Goal: Task Accomplishment & Management: Manage account settings

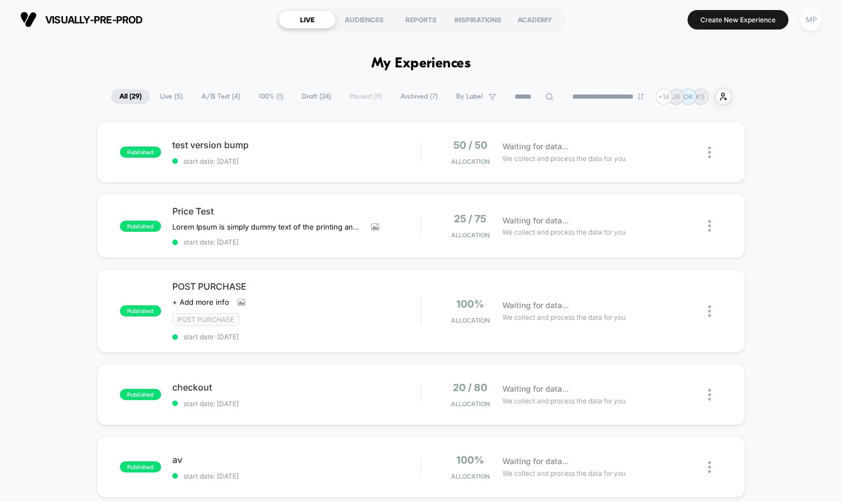
click at [809, 17] on div "MP" at bounding box center [811, 20] width 22 height 22
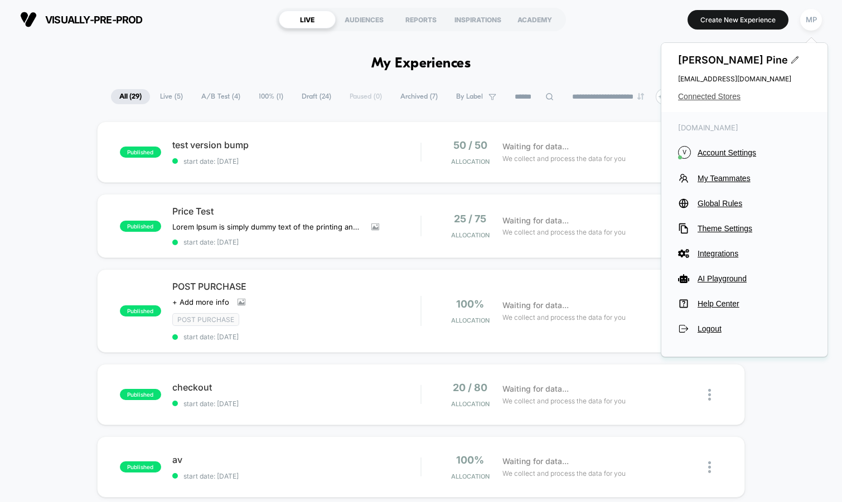
click at [708, 97] on span "Connected Stores" at bounding box center [744, 96] width 133 height 9
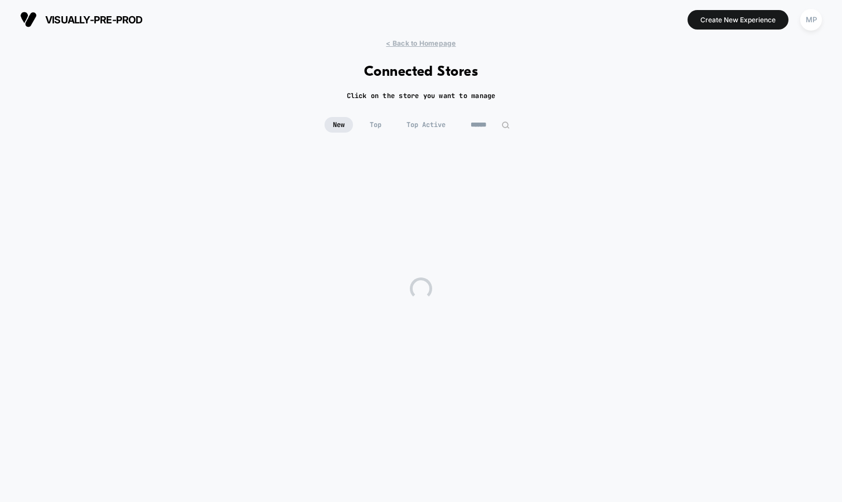
click at [488, 120] on input at bounding box center [490, 125] width 56 height 16
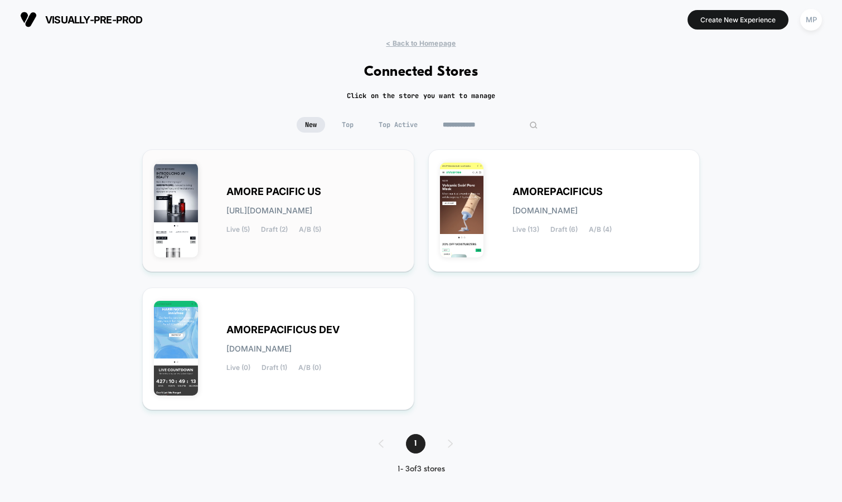
type input "**********"
click at [323, 203] on div "AMORE PACIFIC US amore-pacific_us.myshopify.com Live (5) Draft (2) A/B (5)" at bounding box center [314, 211] width 176 height 46
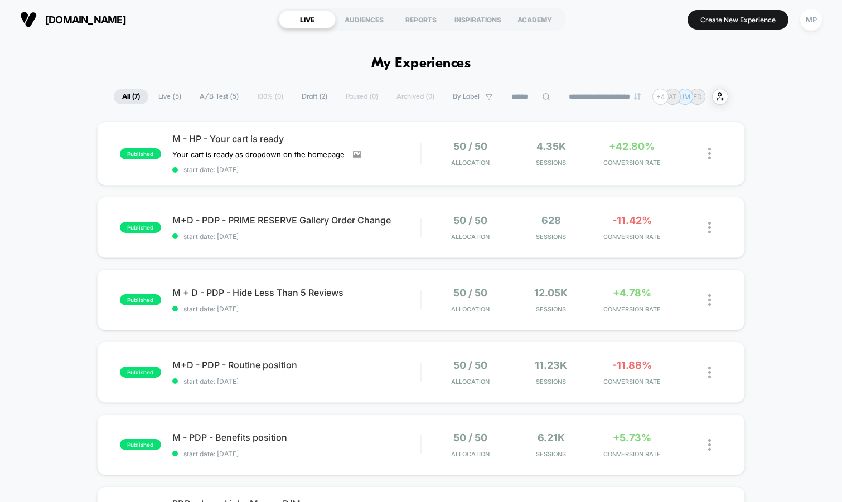
click at [211, 98] on span "A/B Test ( 5 )" at bounding box center [219, 96] width 56 height 15
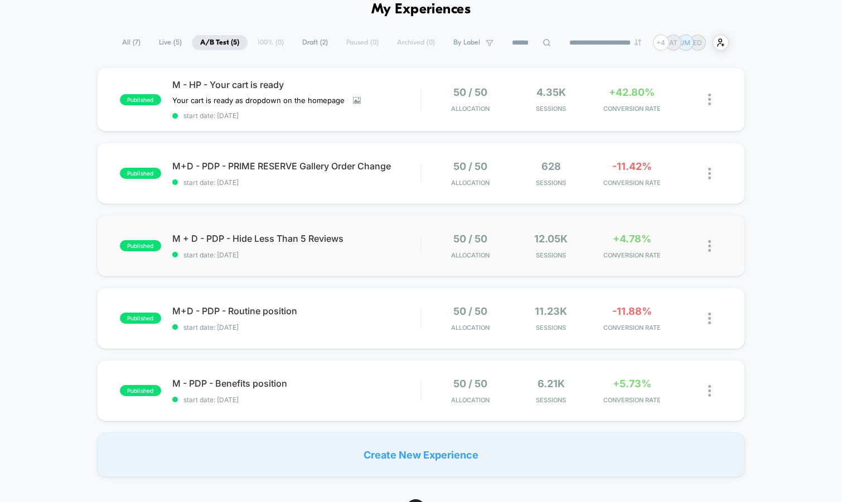
scroll to position [60, 0]
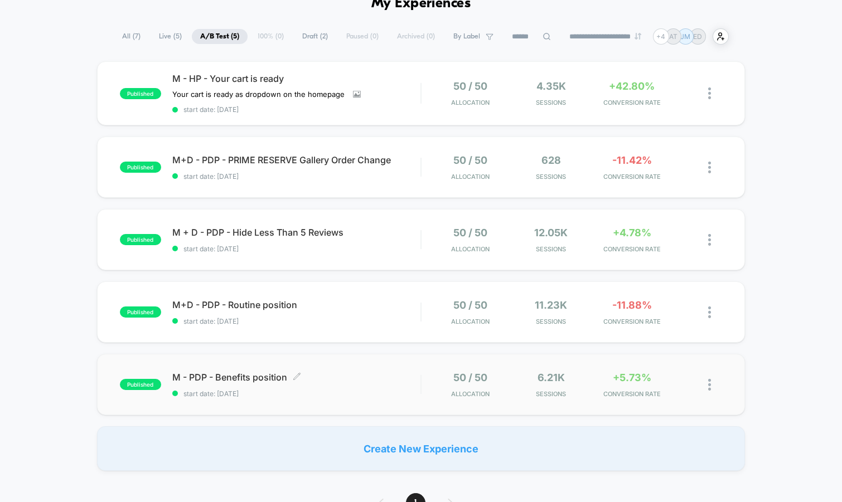
click at [271, 390] on span "start date: 8/6/2025" at bounding box center [296, 394] width 249 height 8
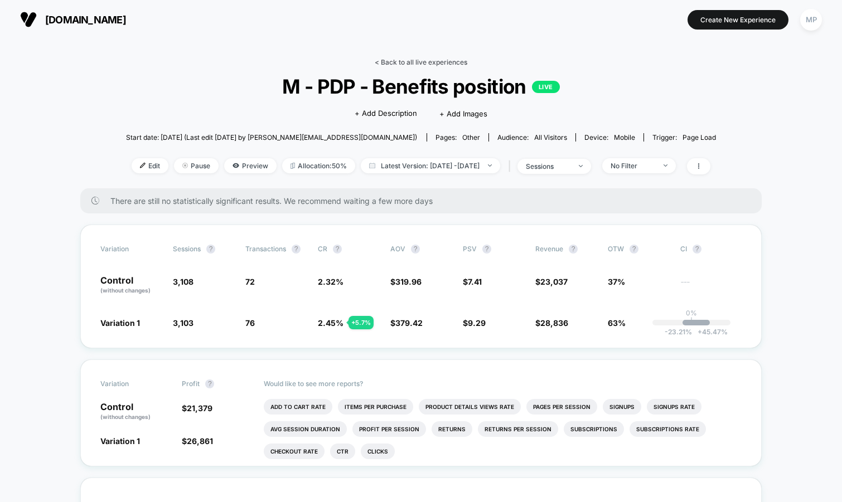
click at [414, 61] on link "< Back to all live experiences" at bounding box center [421, 62] width 93 height 8
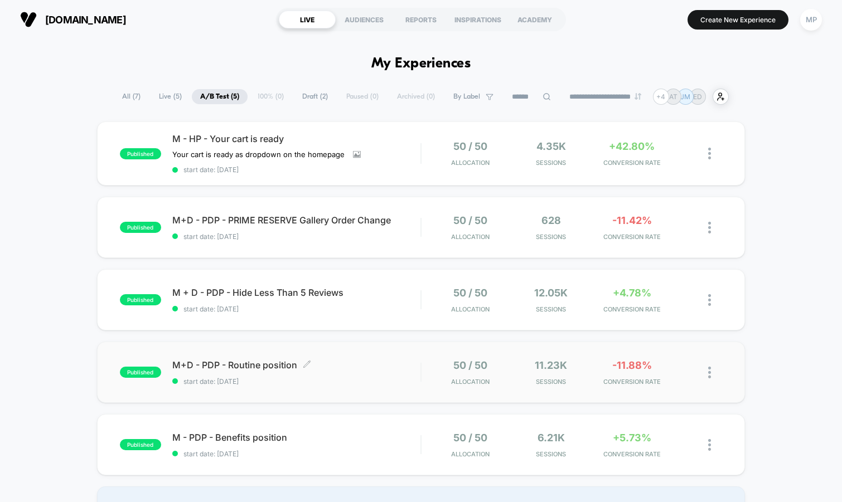
click at [333, 381] on span "start date: 8/7/2025" at bounding box center [296, 381] width 249 height 8
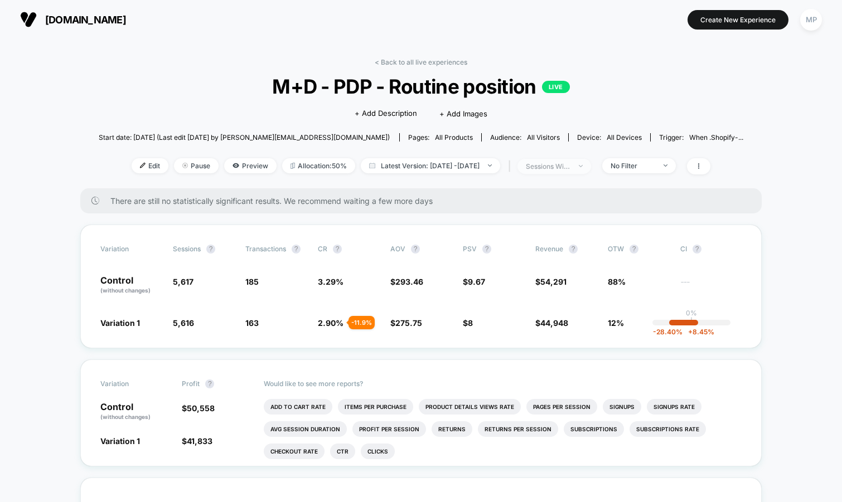
click at [570, 166] on div "sessions with impression" at bounding box center [548, 166] width 45 height 8
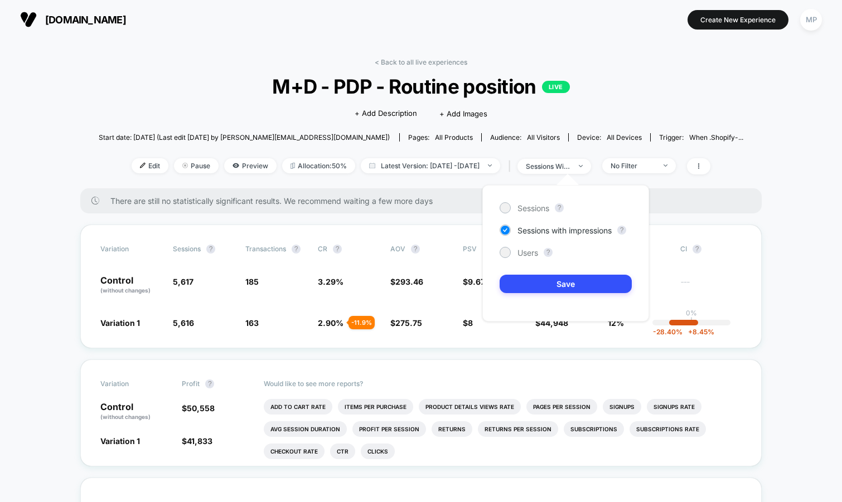
click at [527, 214] on div "Sessions ? Sessions with impressions ? Users ? Save" at bounding box center [565, 253] width 167 height 137
click at [527, 210] on span "Sessions" at bounding box center [533, 207] width 32 height 9
click at [527, 285] on button "Save" at bounding box center [565, 284] width 132 height 18
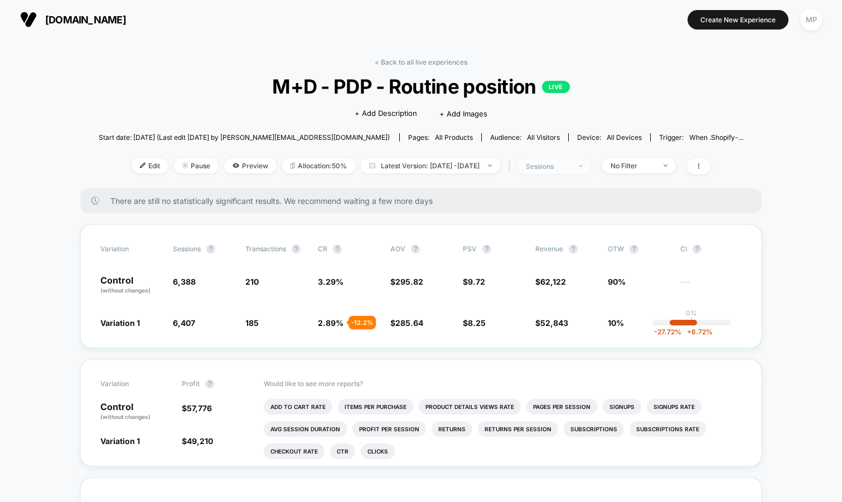
click at [566, 161] on span "sessions" at bounding box center [554, 166] width 74 height 15
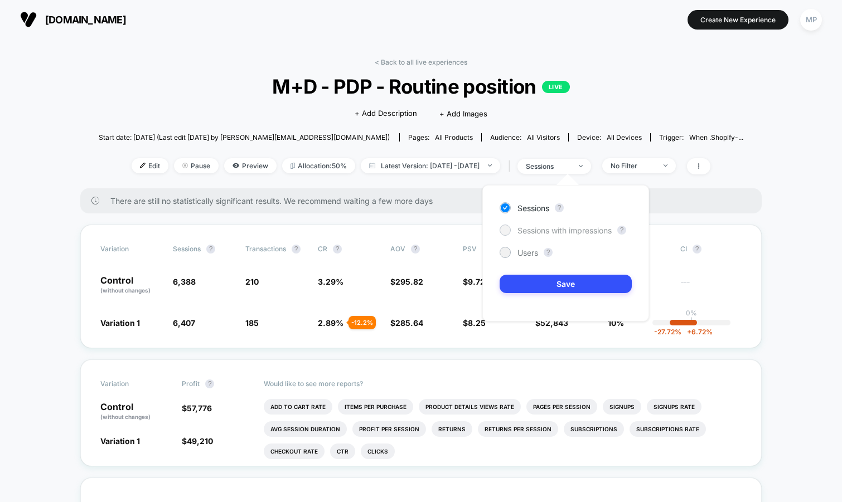
click at [531, 225] on div "Sessions with impressions" at bounding box center [555, 230] width 112 height 11
click at [523, 282] on button "Save" at bounding box center [565, 284] width 132 height 18
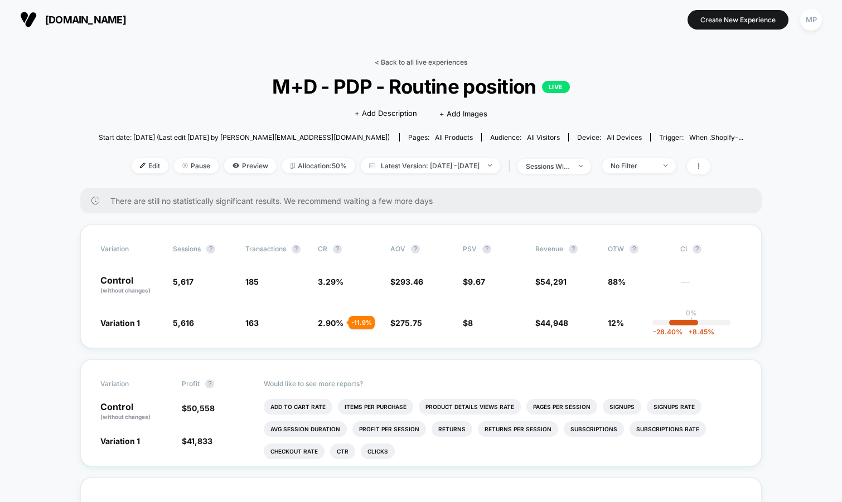
click at [420, 61] on link "< Back to all live experiences" at bounding box center [421, 62] width 93 height 8
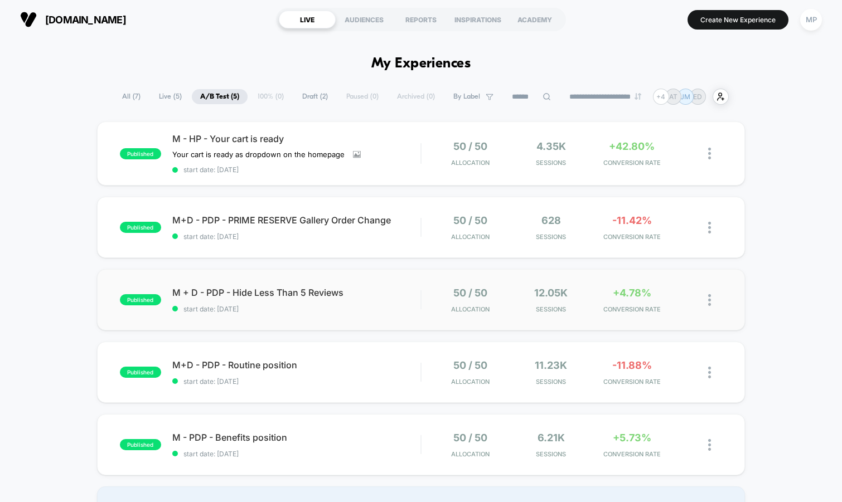
click at [319, 320] on div "published M + D - PDP - Hide Less Than 5 Reviews start date: 8/20/2025 50 / 50 …" at bounding box center [421, 299] width 648 height 61
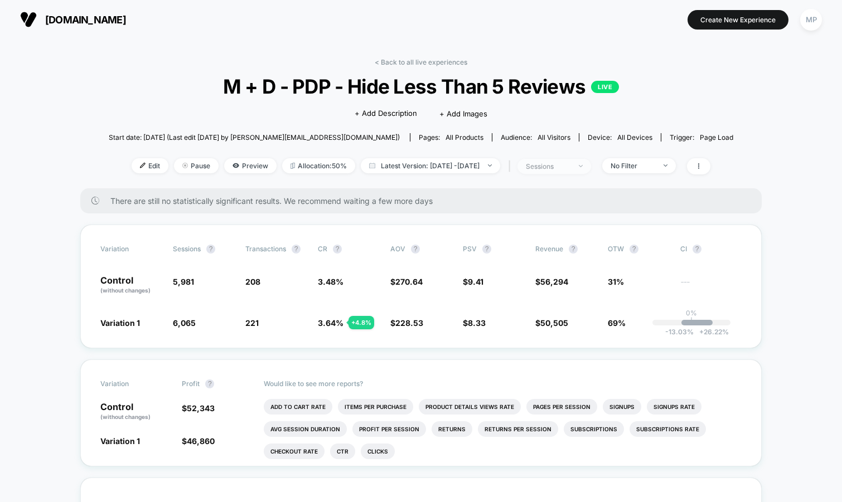
click at [567, 168] on div "sessions" at bounding box center [548, 166] width 45 height 8
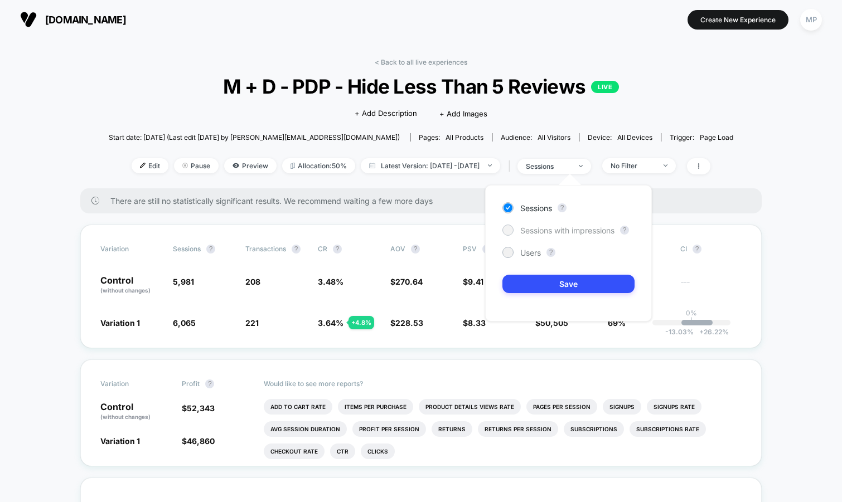
click at [545, 225] on div "Sessions with impressions" at bounding box center [558, 230] width 112 height 11
click at [529, 275] on button "Save" at bounding box center [568, 284] width 132 height 18
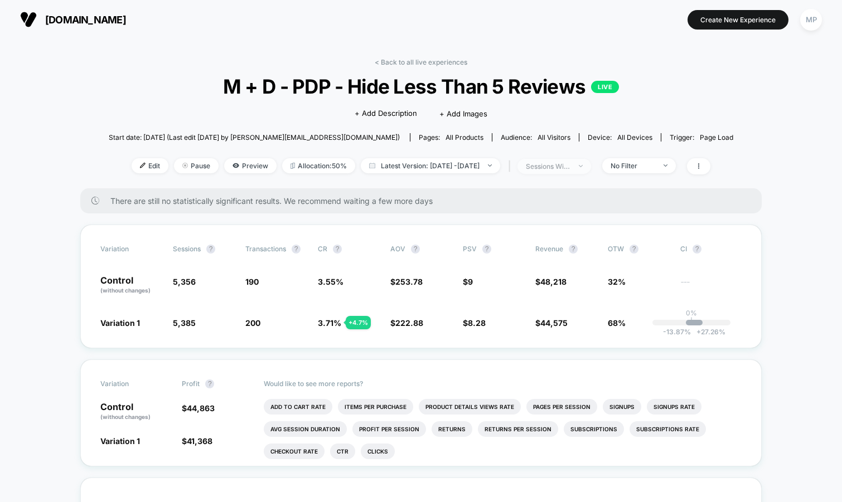
click at [570, 165] on div "sessions with impression" at bounding box center [548, 166] width 45 height 8
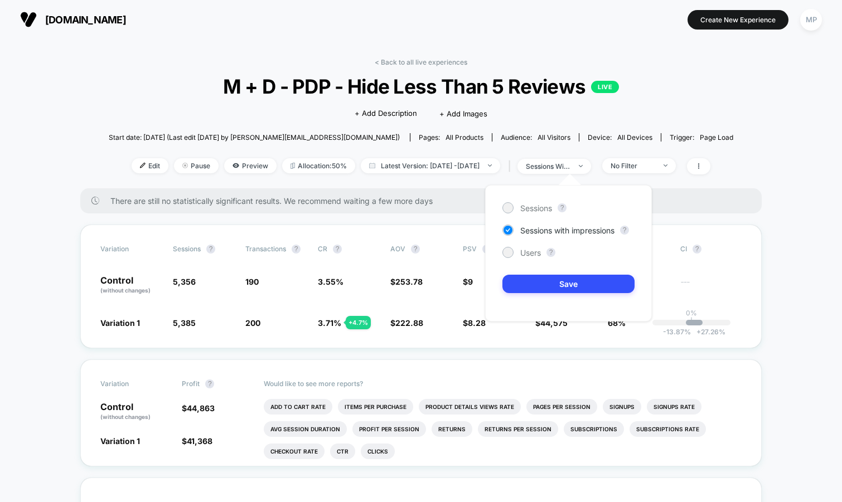
click at [551, 197] on div "Sessions ? Sessions with impressions ? Users ? Save" at bounding box center [568, 253] width 167 height 137
click at [537, 207] on span "Sessions" at bounding box center [536, 207] width 32 height 9
click at [524, 278] on button "Save" at bounding box center [568, 284] width 132 height 18
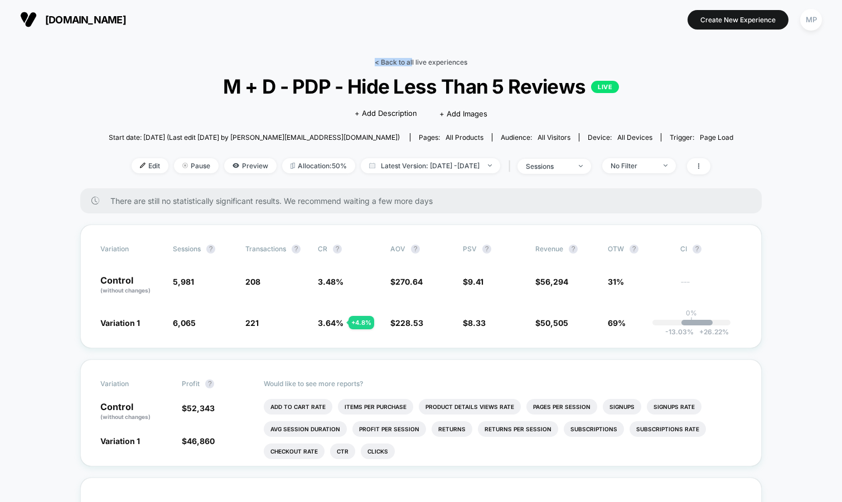
click at [411, 58] on link "< Back to all live experiences" at bounding box center [421, 62] width 93 height 8
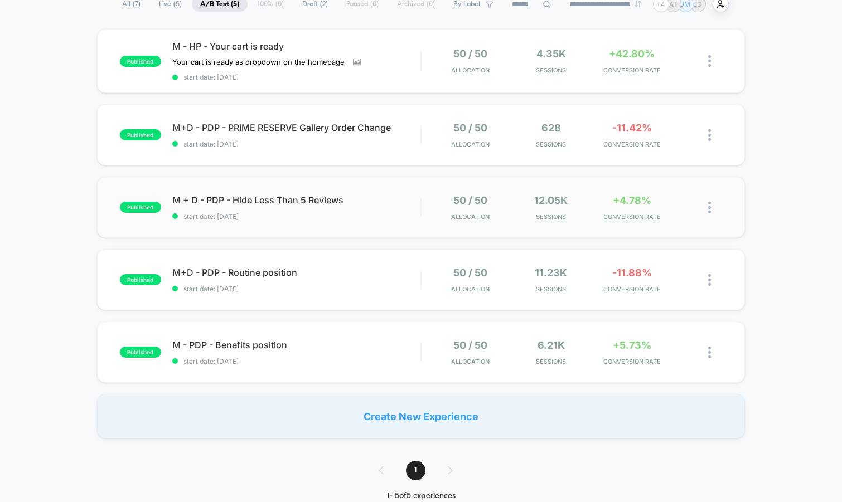
scroll to position [94, 0]
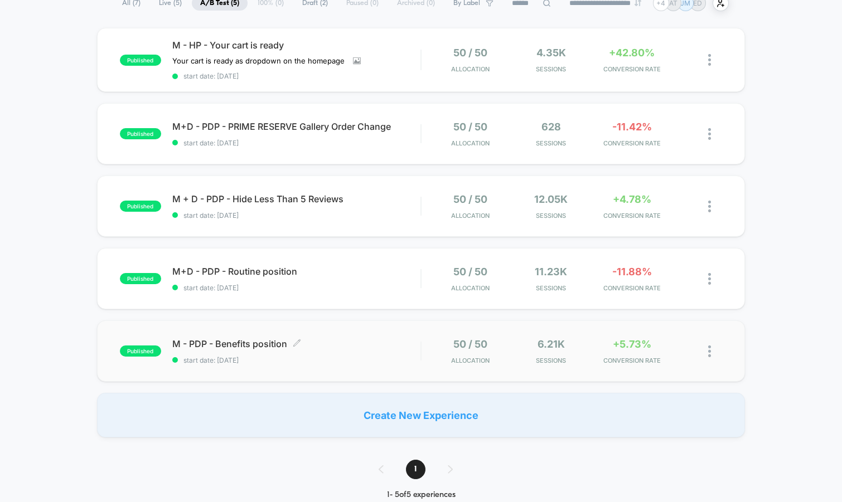
click at [311, 358] on span "start date: 8/6/2025" at bounding box center [296, 360] width 249 height 8
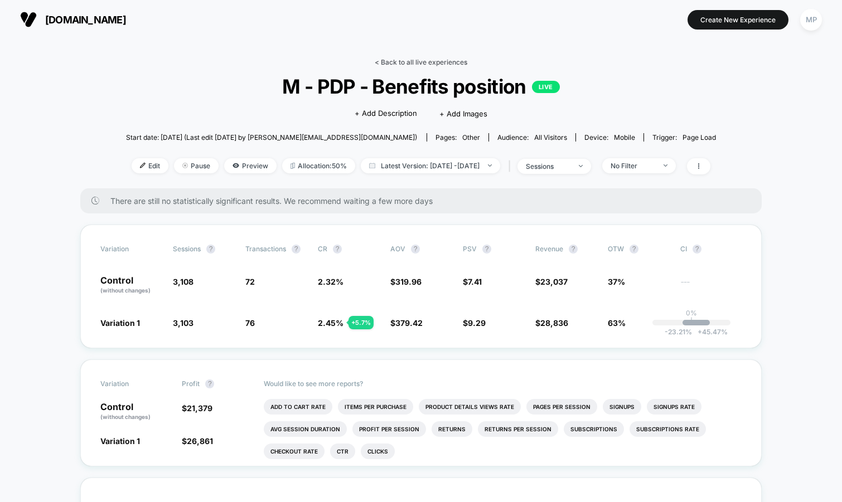
click at [412, 64] on link "< Back to all live experiences" at bounding box center [421, 62] width 93 height 8
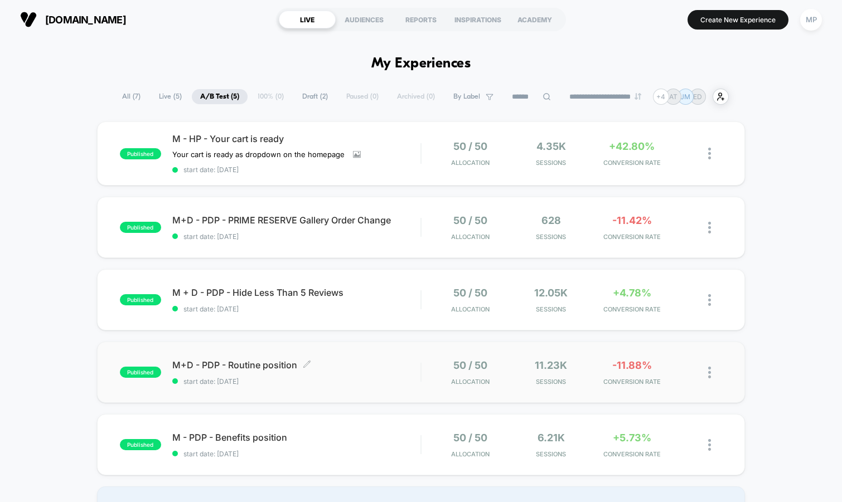
click at [302, 386] on div "published M+D - PDP - Routine position Click to edit experience details Click t…" at bounding box center [421, 372] width 648 height 61
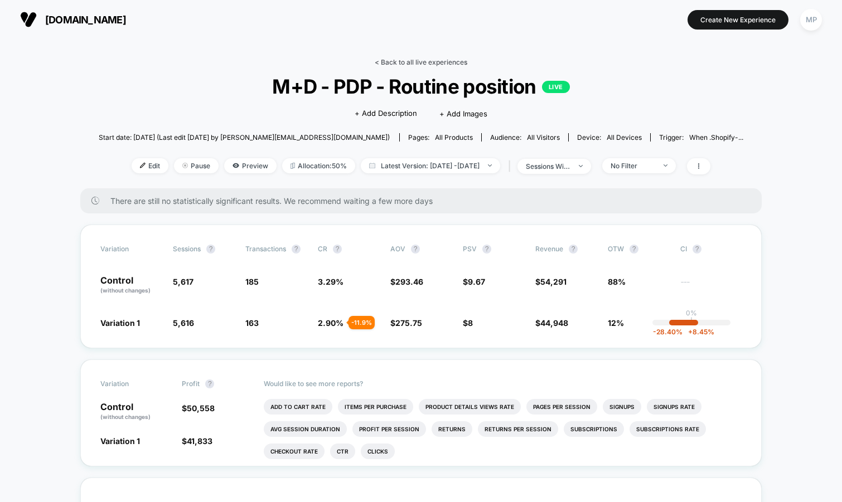
click at [404, 61] on link "< Back to all live experiences" at bounding box center [421, 62] width 93 height 8
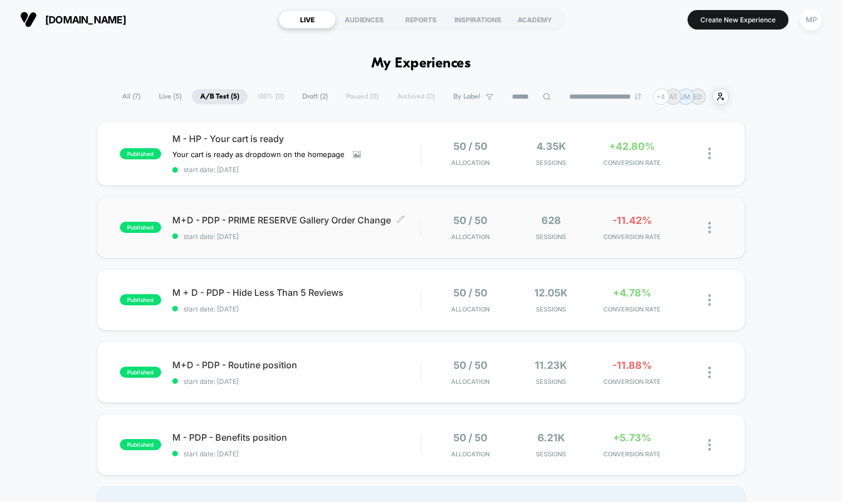
click at [327, 233] on span "start date: 9/3/2025" at bounding box center [296, 236] width 249 height 8
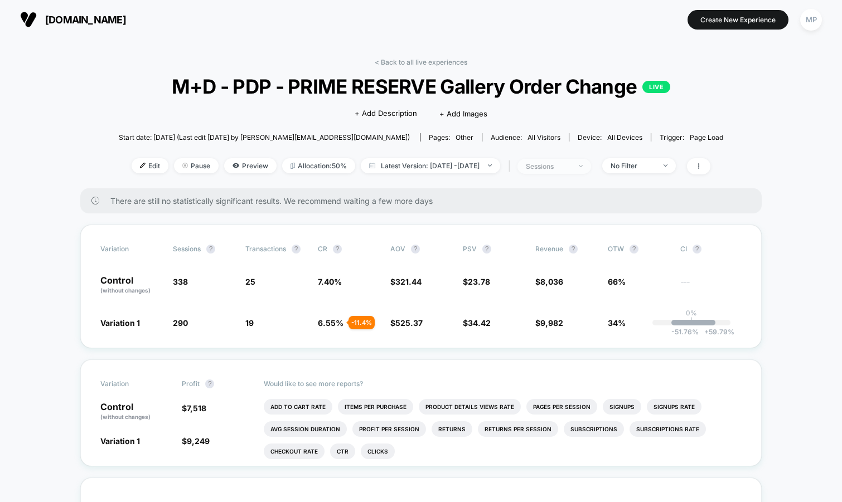
click at [548, 169] on div "sessions" at bounding box center [548, 166] width 45 height 8
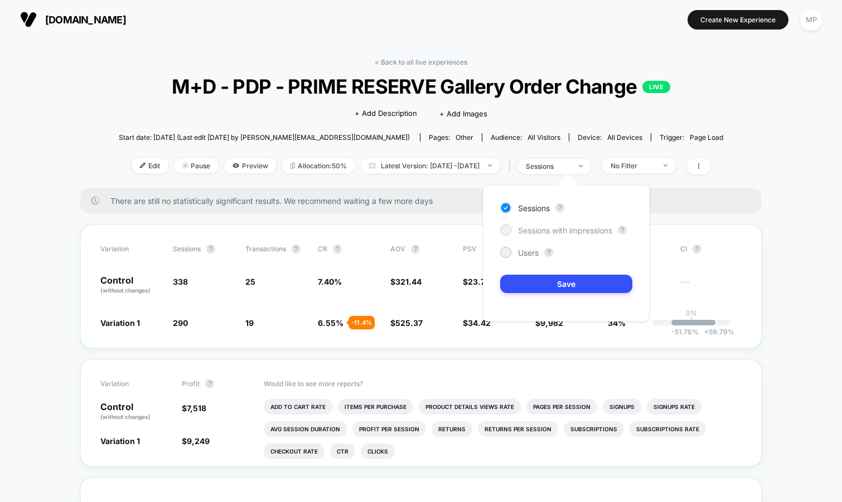
click at [533, 231] on span "Sessions with impressions" at bounding box center [565, 230] width 94 height 9
click at [529, 288] on button "Save" at bounding box center [566, 284] width 132 height 18
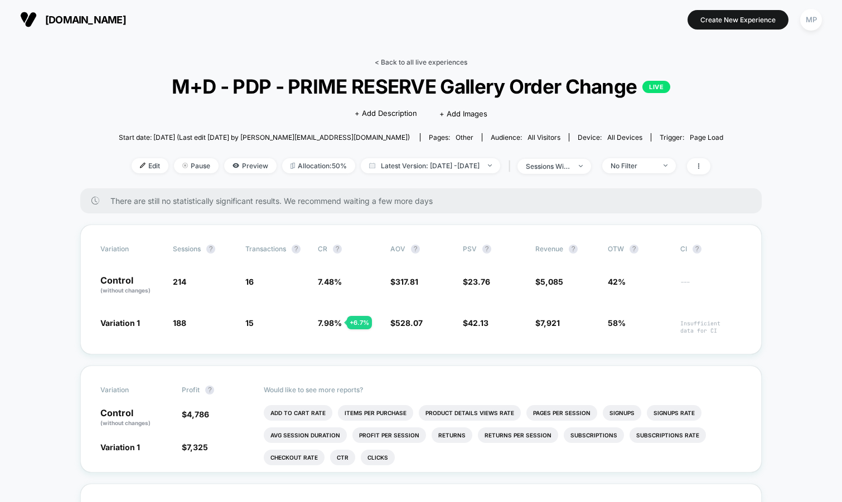
click at [434, 61] on link "< Back to all live experiences" at bounding box center [421, 62] width 93 height 8
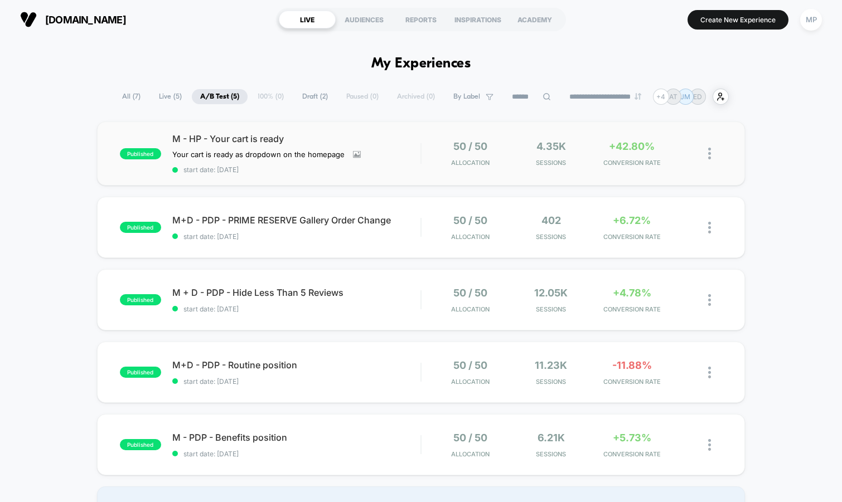
click at [372, 178] on div "published M - HP - Your cart is ready Your cart is ready as dropdown on the hom…" at bounding box center [421, 153] width 648 height 64
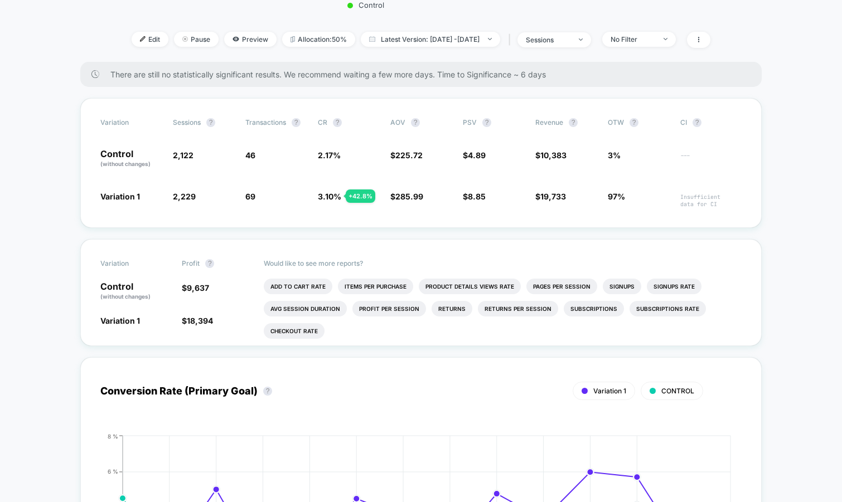
scroll to position [302, 0]
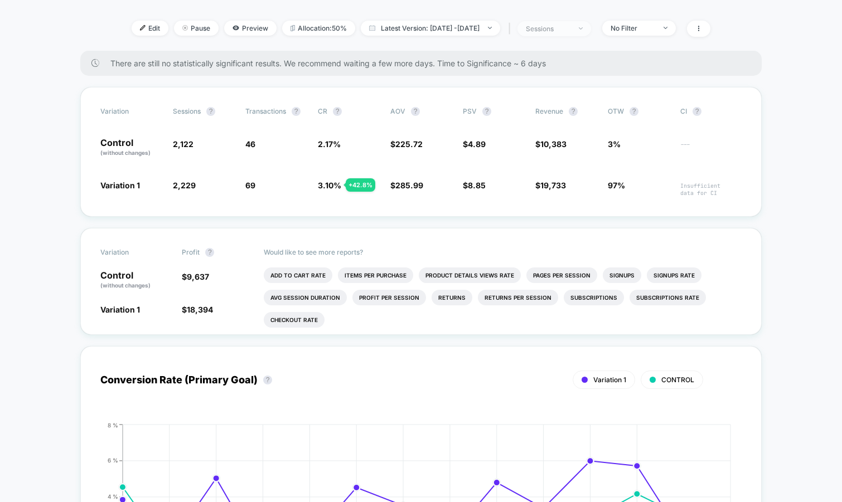
click at [562, 36] on span "sessions" at bounding box center [554, 28] width 74 height 15
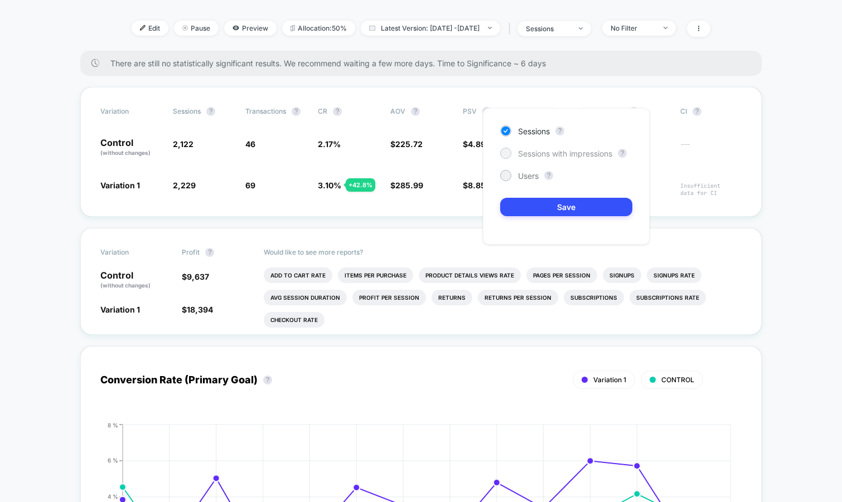
click at [547, 152] on span "Sessions with impressions" at bounding box center [565, 153] width 94 height 9
click at [529, 195] on div "Sessions ? Sessions with impressions ? Users ? Save" at bounding box center [566, 176] width 167 height 137
click at [528, 207] on button "Save" at bounding box center [566, 207] width 132 height 18
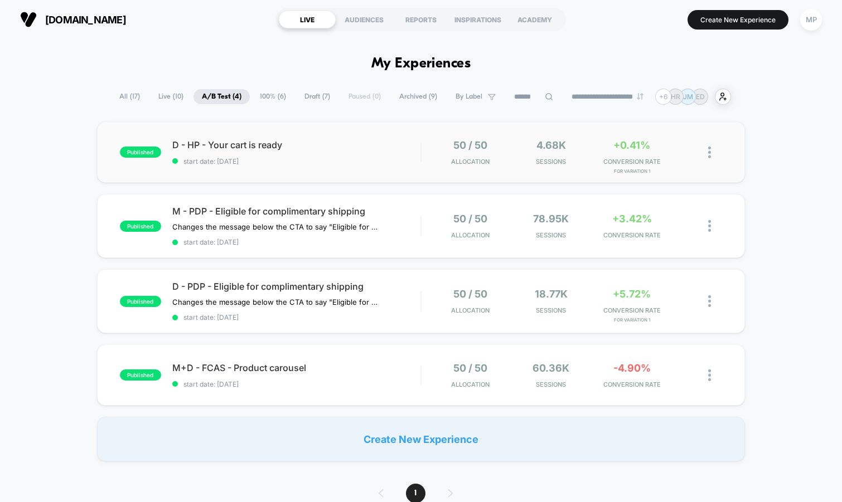
click at [296, 168] on div "published D - HP - Your cart is ready start date: [DATE] 50 / 50 Allocation 4.6…" at bounding box center [421, 151] width 648 height 61
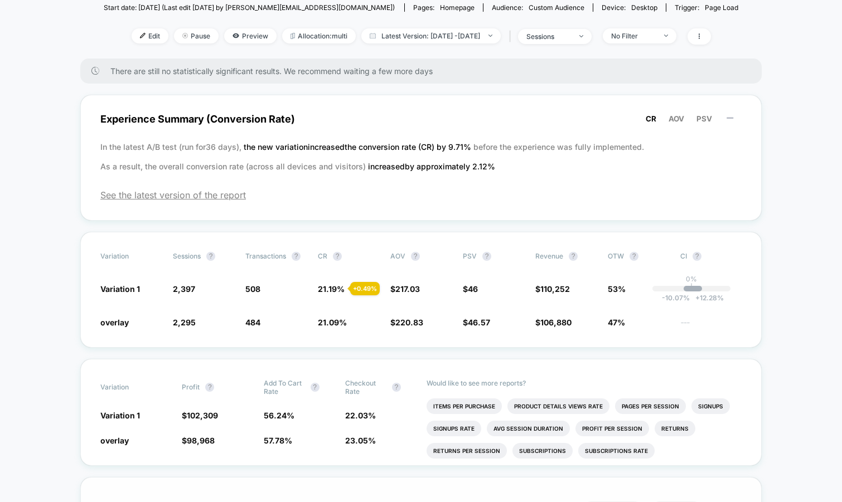
scroll to position [97, 0]
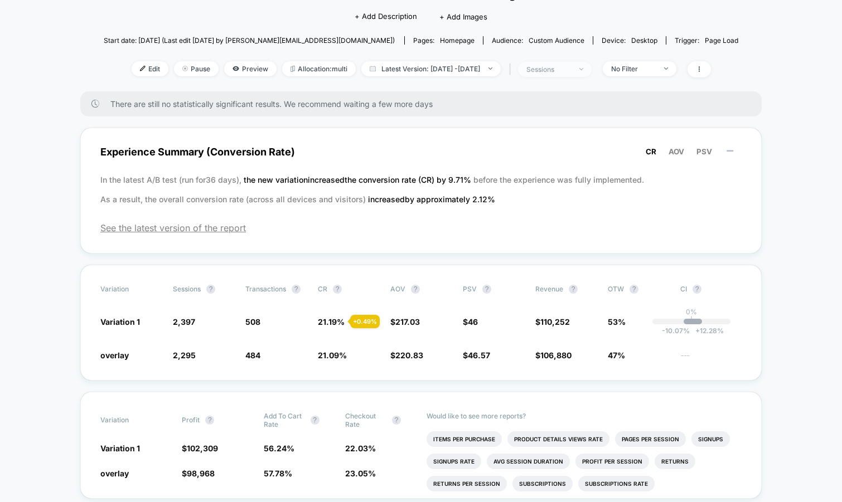
click at [591, 67] on span "sessions" at bounding box center [555, 69] width 74 height 15
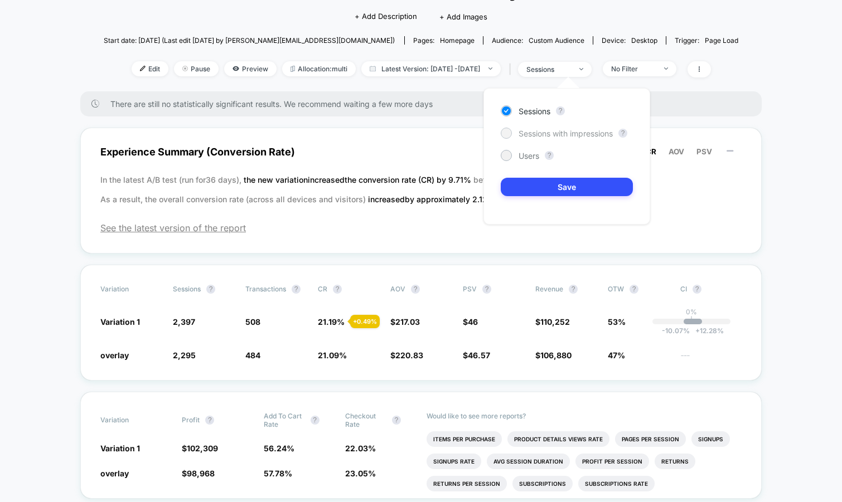
click at [533, 135] on span "Sessions with impressions" at bounding box center [565, 133] width 94 height 9
click at [527, 188] on button "Save" at bounding box center [566, 187] width 132 height 18
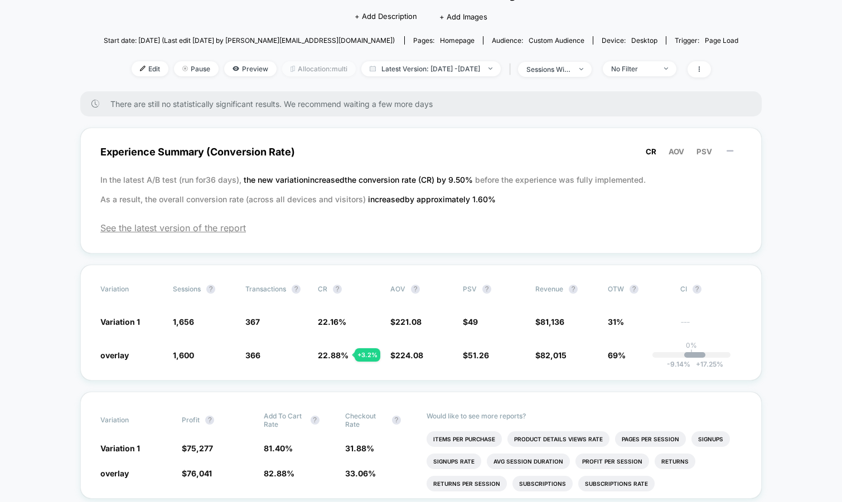
click at [299, 61] on span "Allocation: multi" at bounding box center [319, 68] width 74 height 15
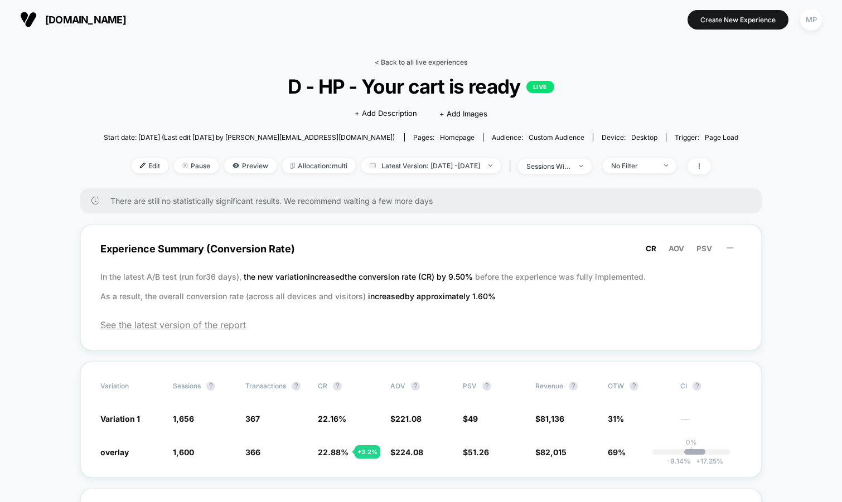
click at [404, 59] on link "< Back to all live experiences" at bounding box center [421, 62] width 93 height 8
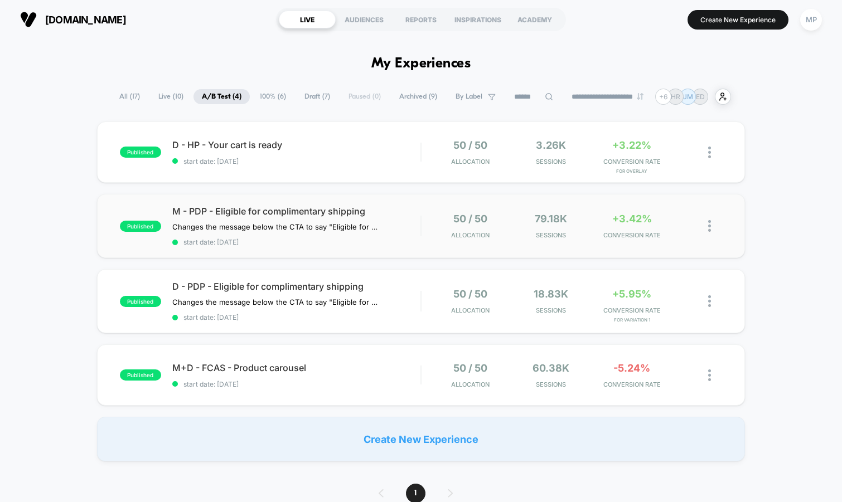
click at [326, 247] on div "published M - PDP - Eligible for complimentary shipping Changes the message bel…" at bounding box center [421, 226] width 648 height 64
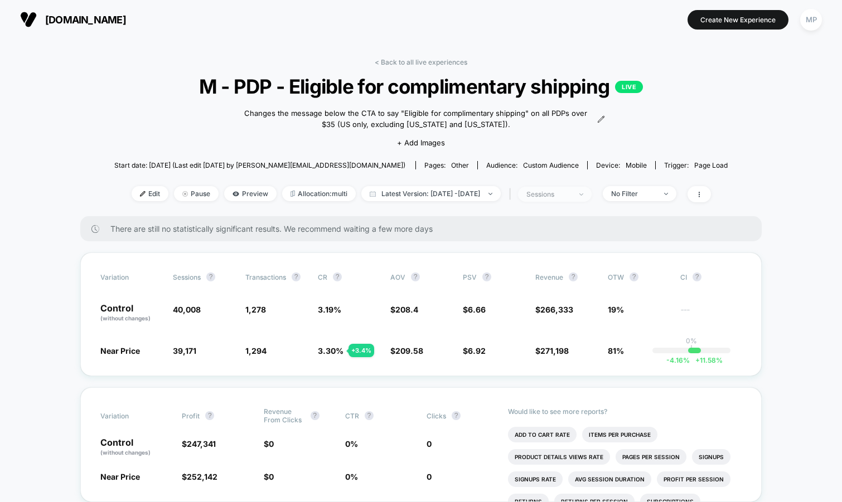
click at [567, 196] on div "sessions" at bounding box center [548, 194] width 45 height 8
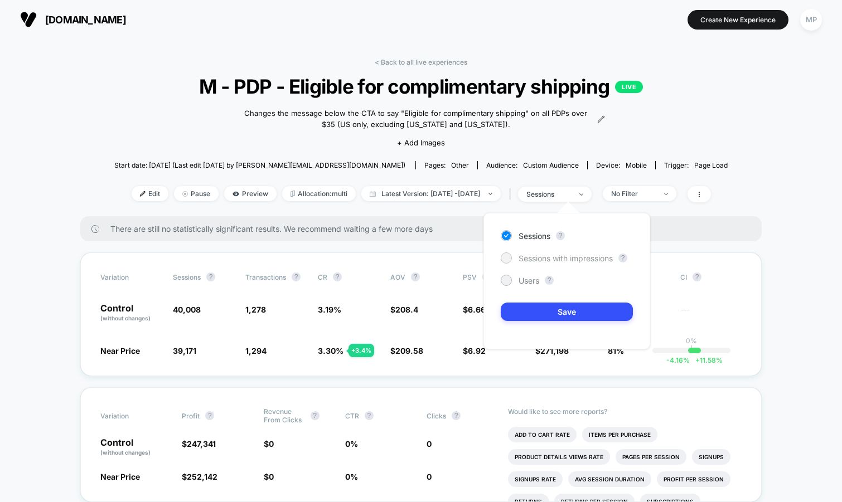
click at [524, 256] on span "Sessions with impressions" at bounding box center [565, 258] width 94 height 9
click at [524, 317] on button "Save" at bounding box center [566, 312] width 132 height 18
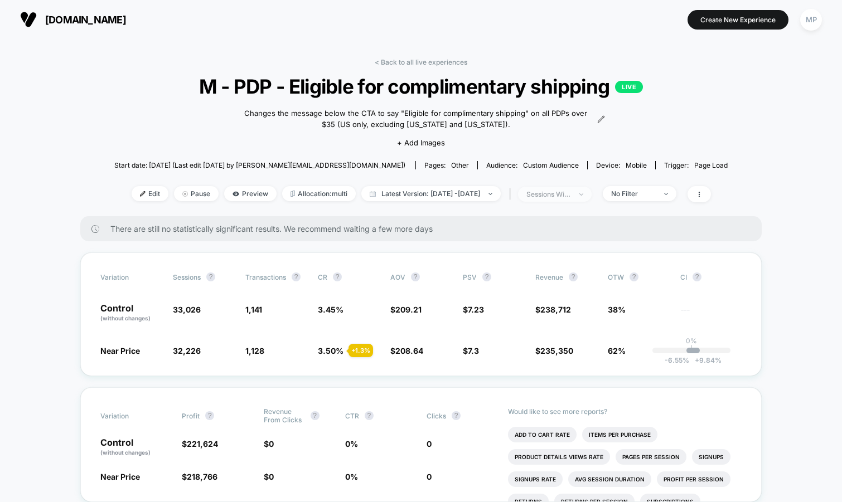
click at [556, 194] on div "sessions with impression" at bounding box center [548, 194] width 45 height 8
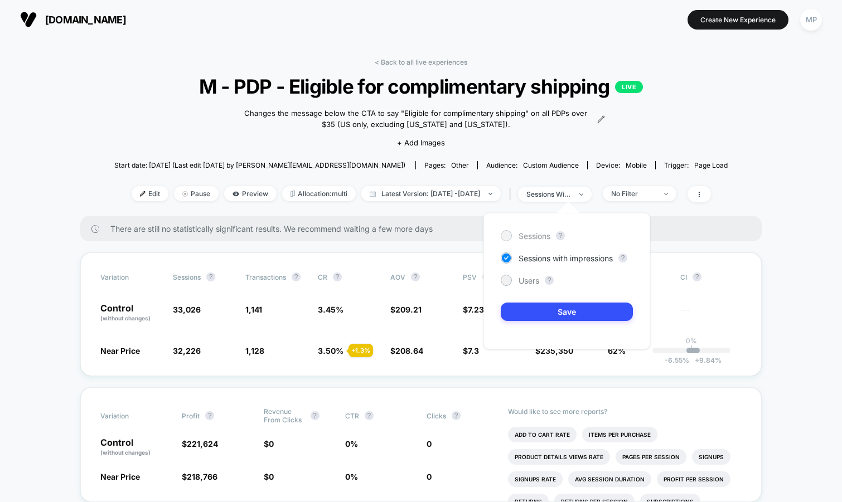
click at [529, 240] on div "Sessions" at bounding box center [525, 235] width 50 height 11
click at [535, 318] on button "Save" at bounding box center [566, 312] width 132 height 18
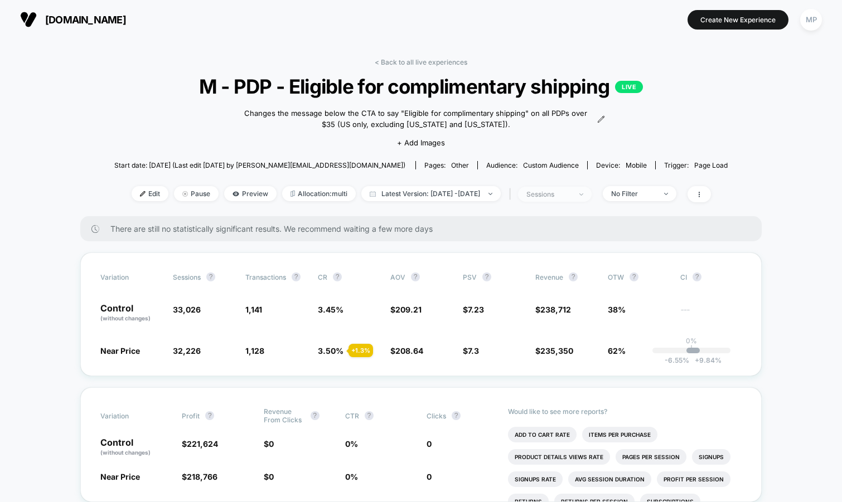
click at [571, 190] on div "sessions" at bounding box center [548, 194] width 45 height 8
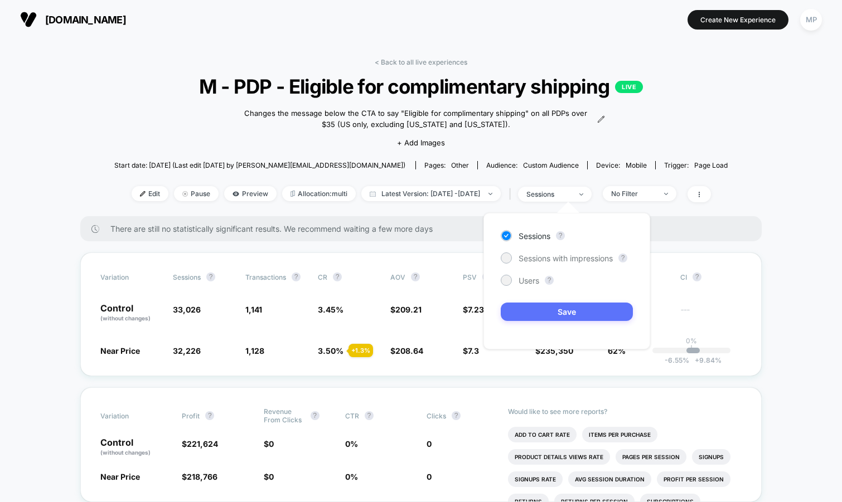
click at [522, 308] on button "Save" at bounding box center [566, 312] width 132 height 18
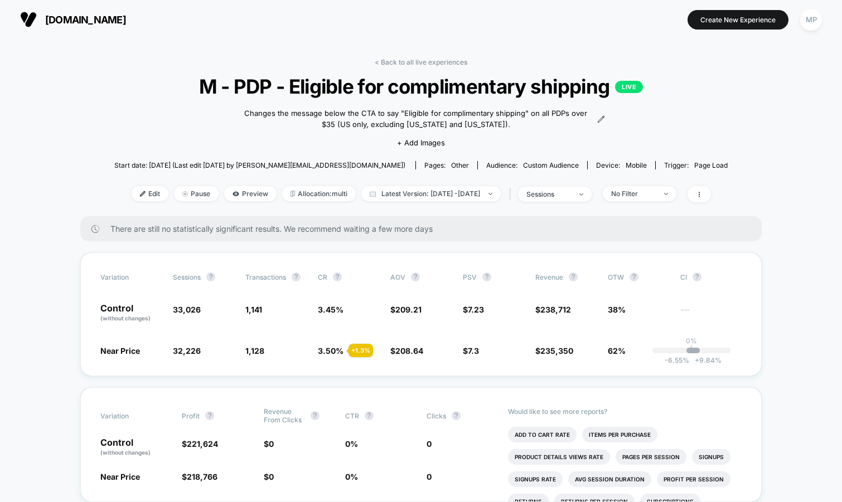
click at [565, 201] on div "< Back to all live experiences M - PDP - Eligible for complimentary shipping LI…" at bounding box center [420, 137] width 613 height 158
click at [558, 200] on span "sessions" at bounding box center [555, 194] width 74 height 15
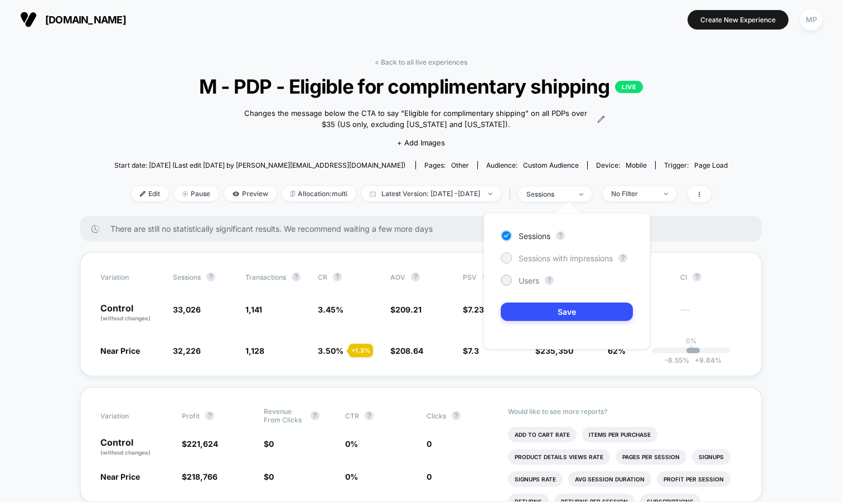
click at [527, 254] on span "Sessions with impressions" at bounding box center [565, 258] width 94 height 9
click at [521, 305] on button "Save" at bounding box center [566, 312] width 132 height 18
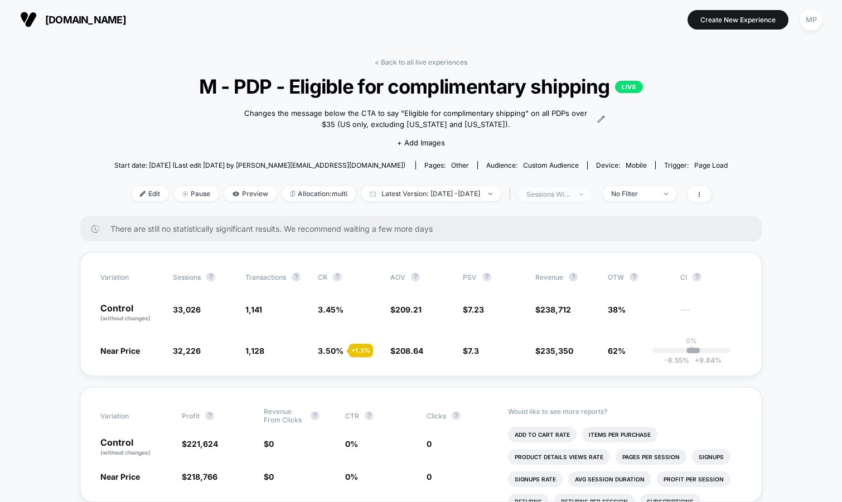
click at [560, 188] on span "sessions with impression" at bounding box center [555, 194] width 74 height 15
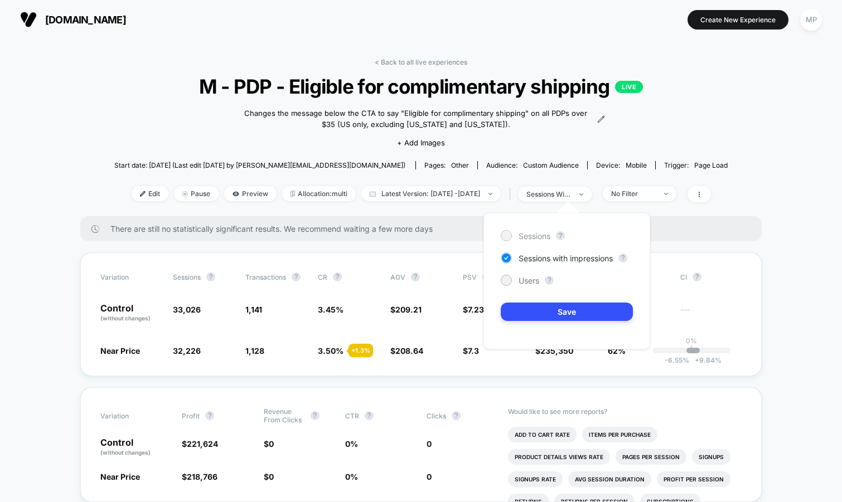
click at [516, 235] on div "Sessions" at bounding box center [525, 235] width 50 height 11
click at [530, 302] on div "Sessions ? Sessions with impressions ? Users ? Save" at bounding box center [566, 281] width 167 height 137
click at [530, 307] on button "Save" at bounding box center [566, 312] width 132 height 18
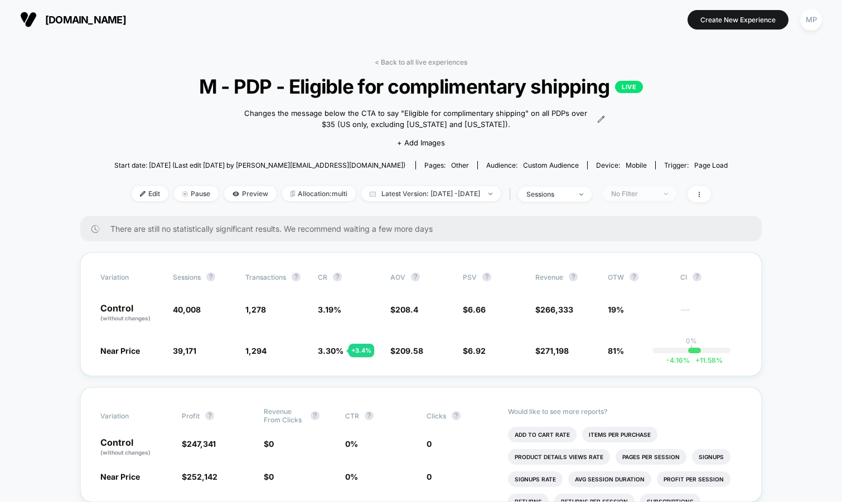
click at [661, 198] on span "No Filter" at bounding box center [639, 193] width 74 height 15
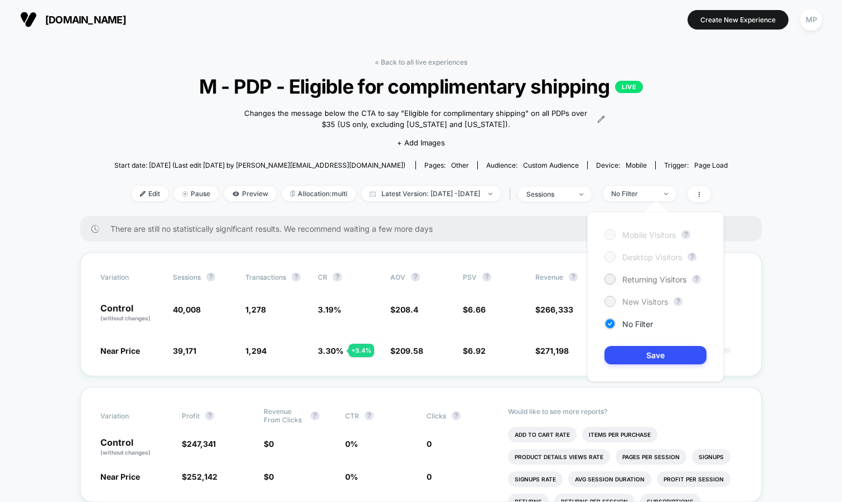
click at [628, 299] on span "New Visitors" at bounding box center [645, 301] width 46 height 9
click at [623, 356] on button "Save" at bounding box center [655, 355] width 102 height 18
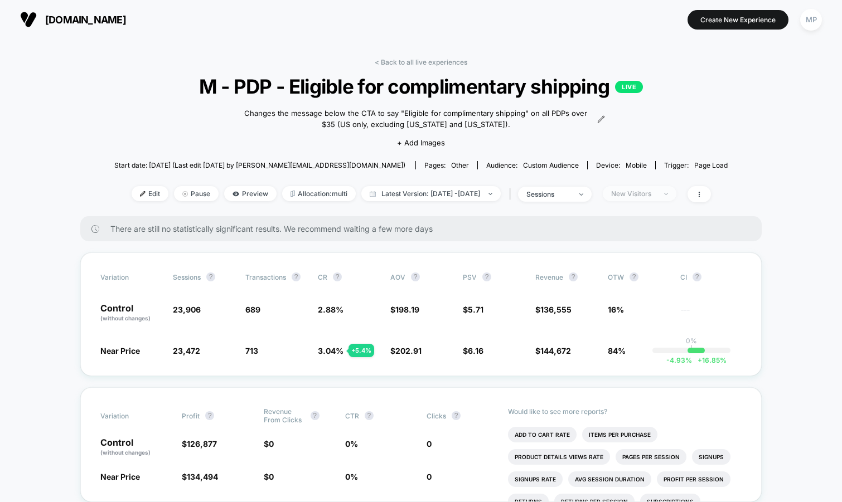
click at [646, 197] on span "New Visitors" at bounding box center [639, 193] width 74 height 15
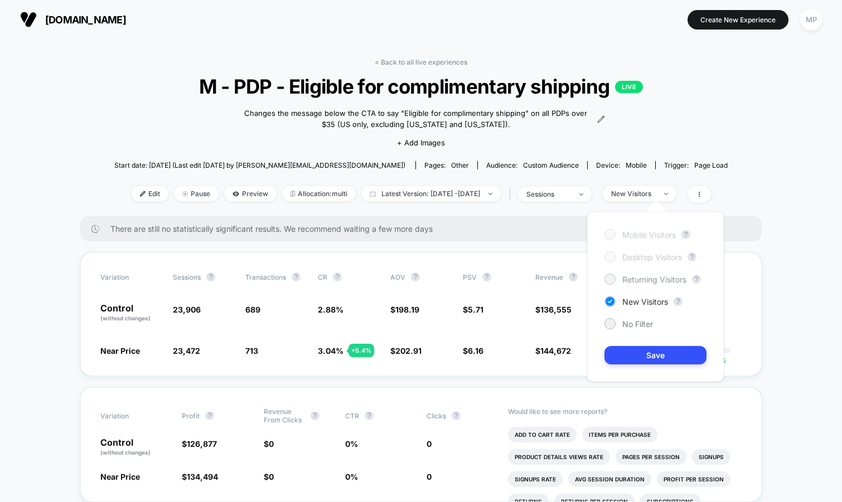
click at [632, 279] on span "Returning Visitors" at bounding box center [654, 279] width 64 height 9
click at [627, 354] on button "Save" at bounding box center [655, 355] width 102 height 18
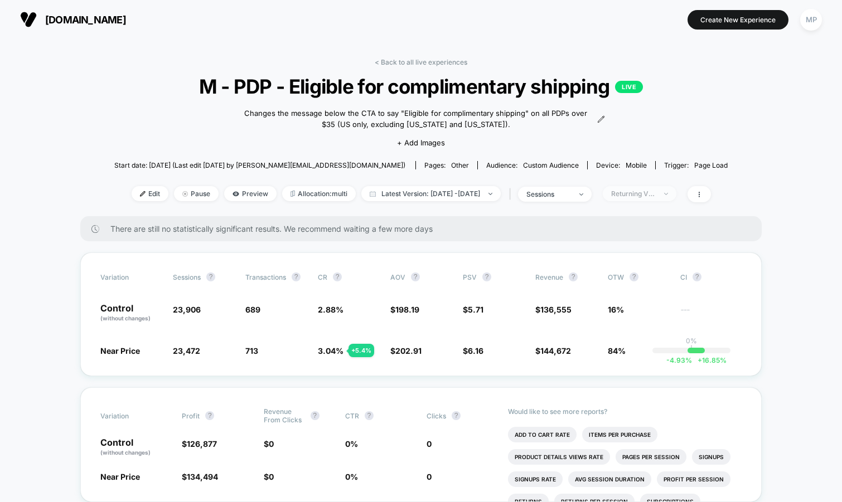
click at [655, 193] on div "Returning Visitors" at bounding box center [633, 193] width 45 height 8
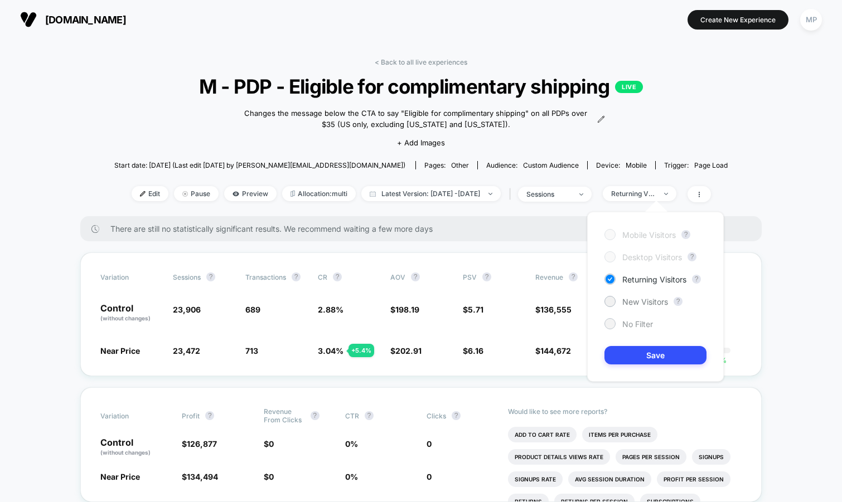
click at [638, 325] on span "No Filter" at bounding box center [637, 323] width 31 height 9
click at [633, 356] on button "Save" at bounding box center [655, 355] width 102 height 18
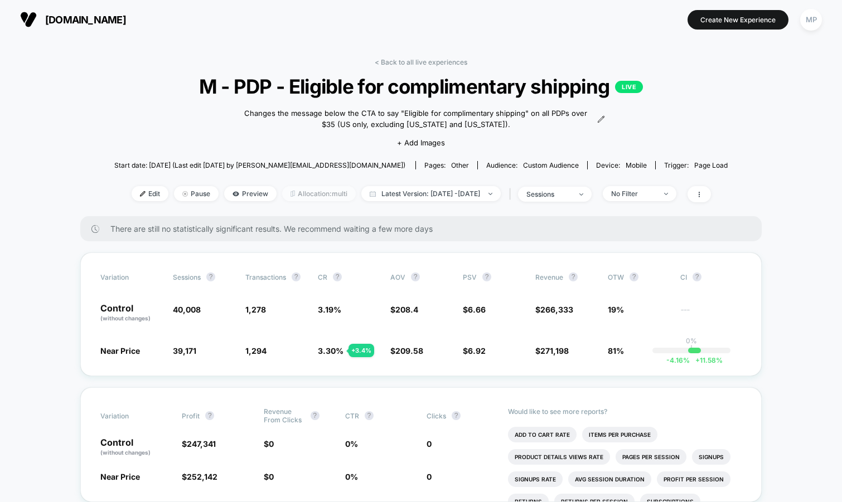
click at [313, 195] on span "Allocation: multi" at bounding box center [319, 193] width 74 height 15
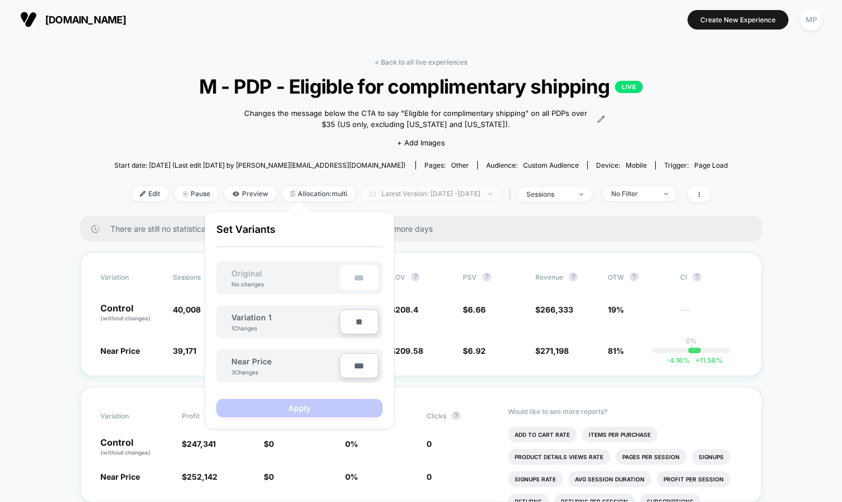
click at [426, 197] on span "Latest Version: Aug 6, 2025 - Sep 16, 2025" at bounding box center [430, 193] width 139 height 15
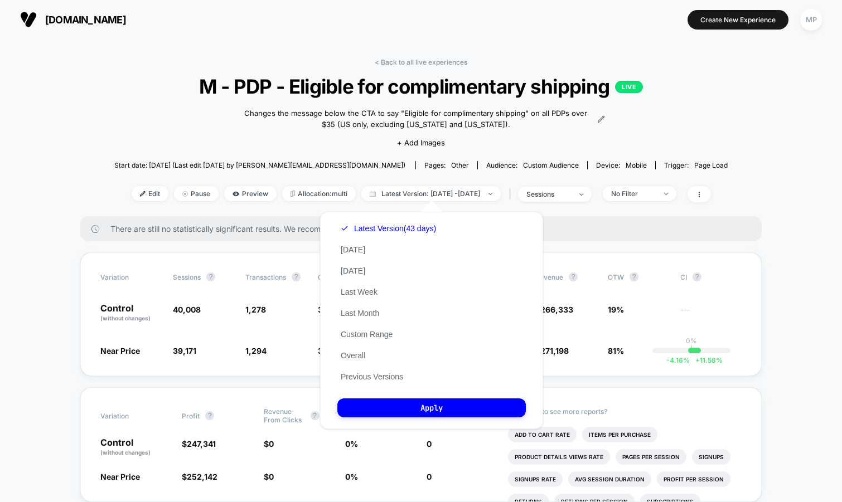
click at [155, 116] on div "< Back to all live experiences M - PDP - Eligible for complimentary shipping LI…" at bounding box center [420, 137] width 613 height 158
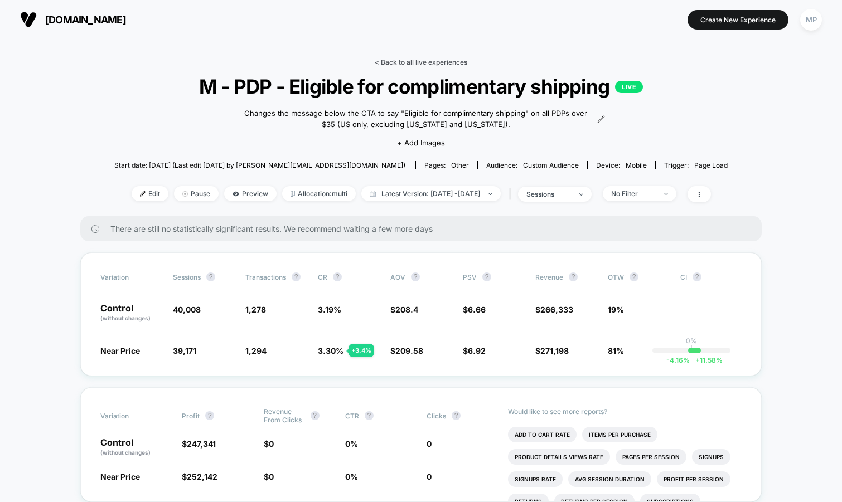
click at [390, 61] on link "< Back to all live experiences" at bounding box center [421, 62] width 93 height 8
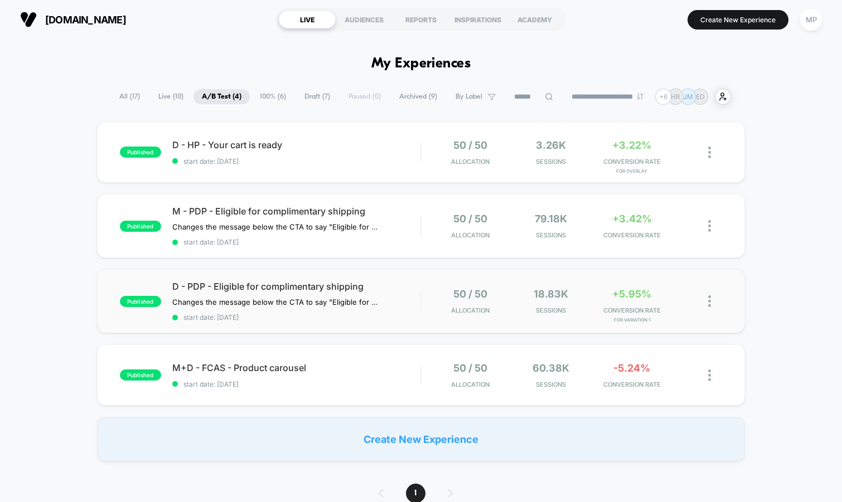
click at [340, 326] on div "published D - PDP - Eligible for complimentary shipping Changes the message bel…" at bounding box center [421, 301] width 648 height 64
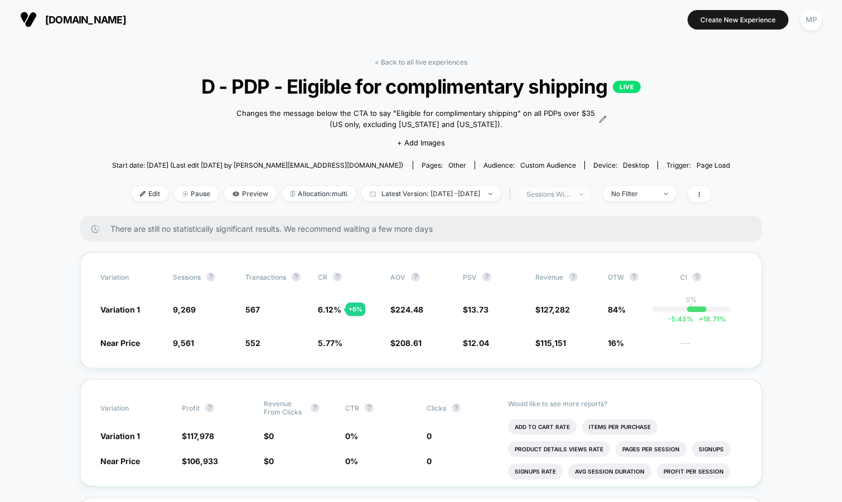
click at [558, 193] on div "sessions with impression" at bounding box center [548, 194] width 45 height 8
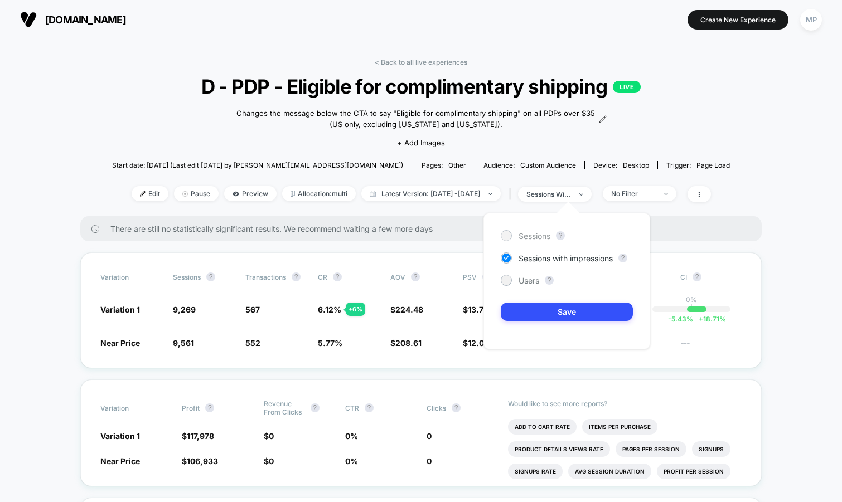
click at [532, 236] on span "Sessions" at bounding box center [534, 235] width 32 height 9
click at [521, 309] on button "Save" at bounding box center [566, 312] width 132 height 18
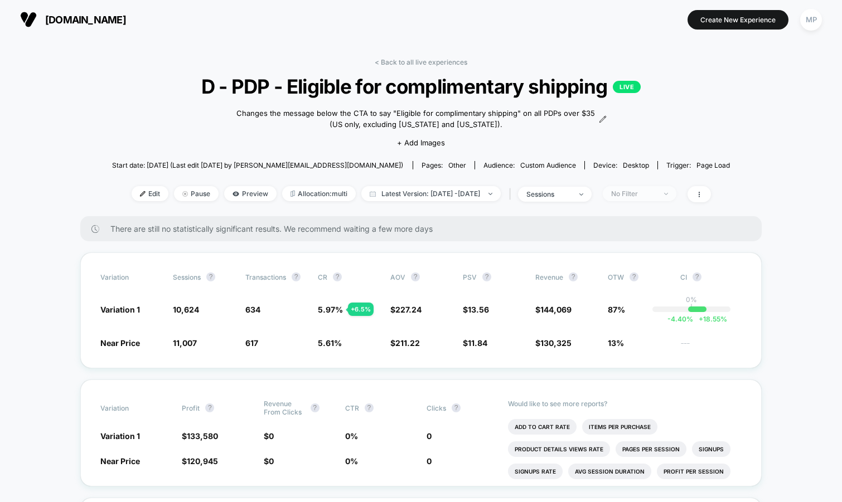
click at [634, 196] on div "No Filter" at bounding box center [633, 193] width 45 height 8
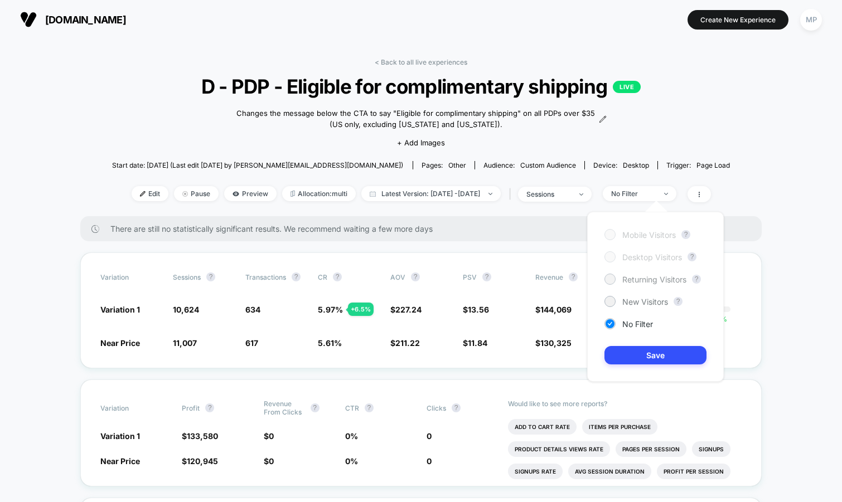
click at [629, 277] on span "Returning Visitors" at bounding box center [654, 279] width 64 height 9
click at [631, 356] on button "Save" at bounding box center [655, 355] width 102 height 18
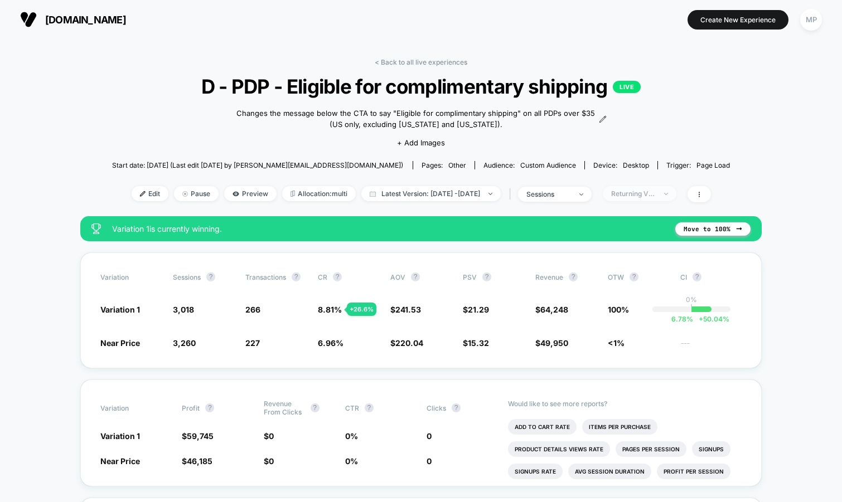
click at [653, 196] on div "Returning Visitors" at bounding box center [633, 193] width 45 height 8
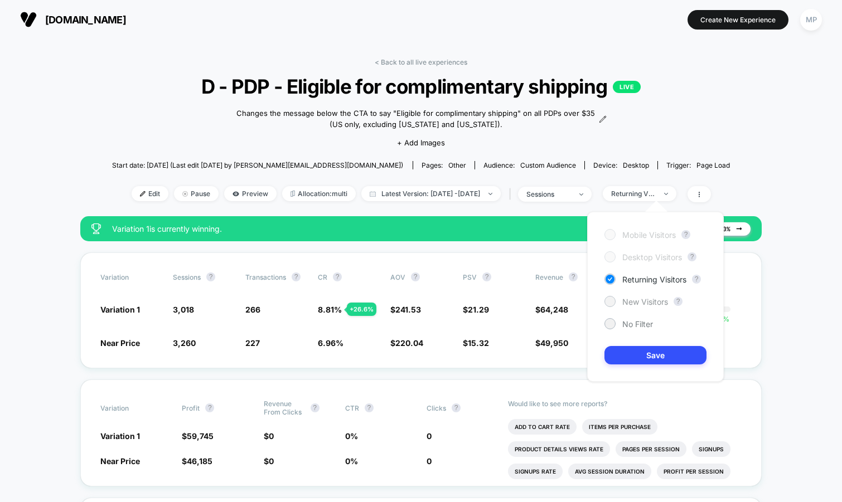
click at [640, 300] on span "New Visitors" at bounding box center [645, 301] width 46 height 9
click at [633, 361] on button "Save" at bounding box center [655, 355] width 102 height 18
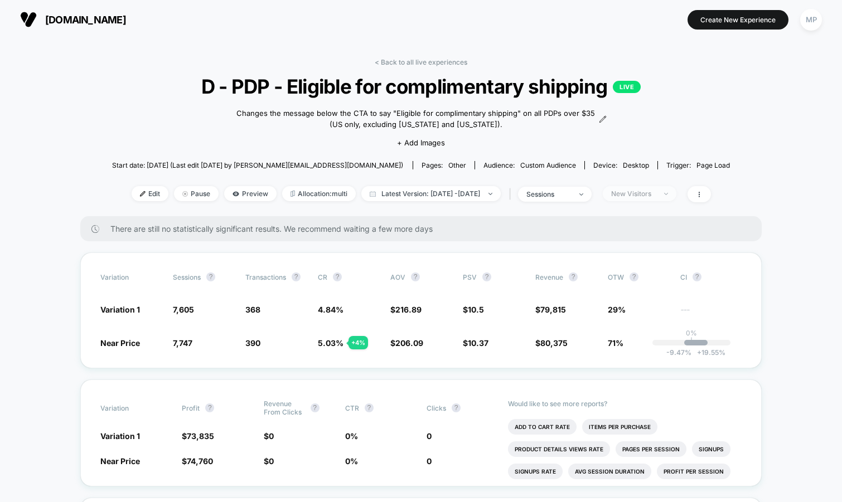
click at [652, 194] on div "New Visitors" at bounding box center [633, 193] width 45 height 8
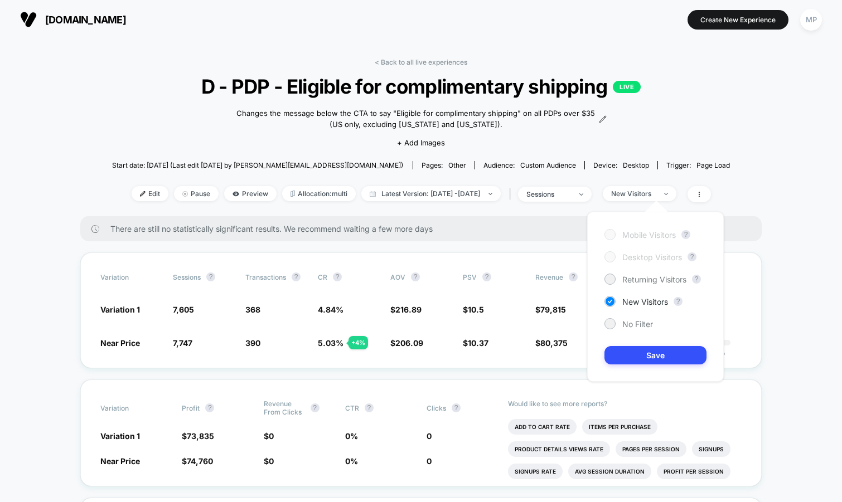
click at [519, 24] on section at bounding box center [421, 20] width 264 height 28
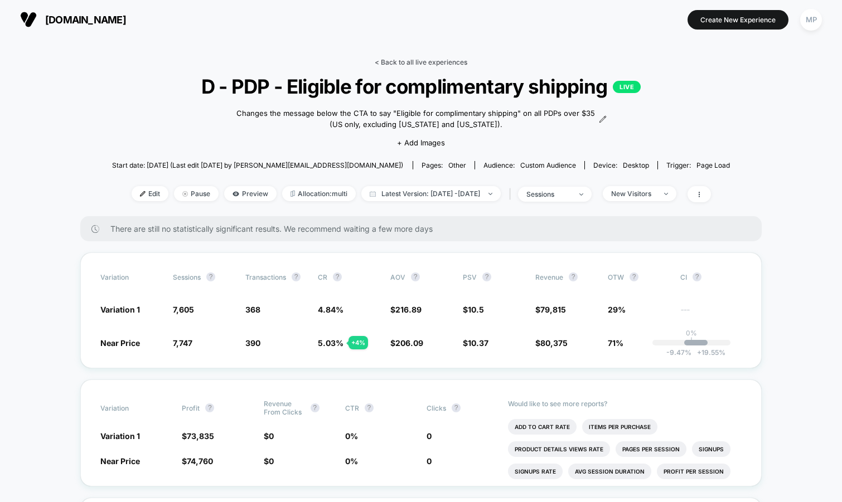
click at [427, 61] on link "< Back to all live experiences" at bounding box center [421, 62] width 93 height 8
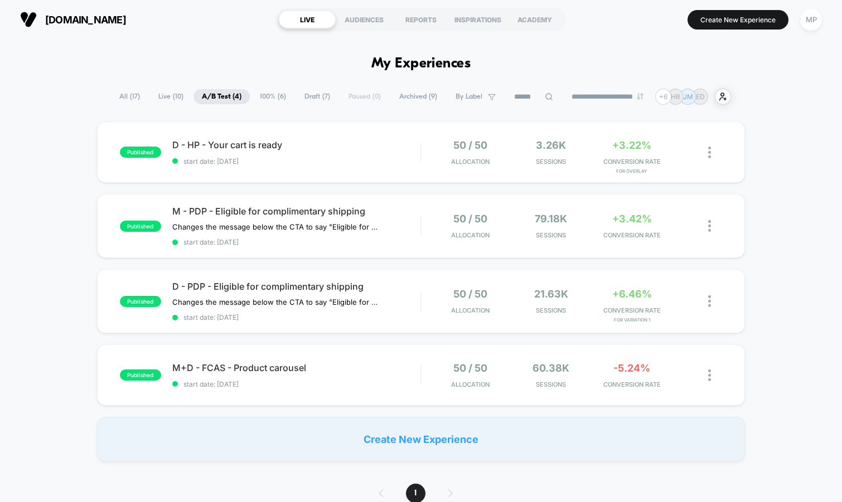
click at [310, 101] on span "Draft ( 7 )" at bounding box center [317, 96] width 42 height 15
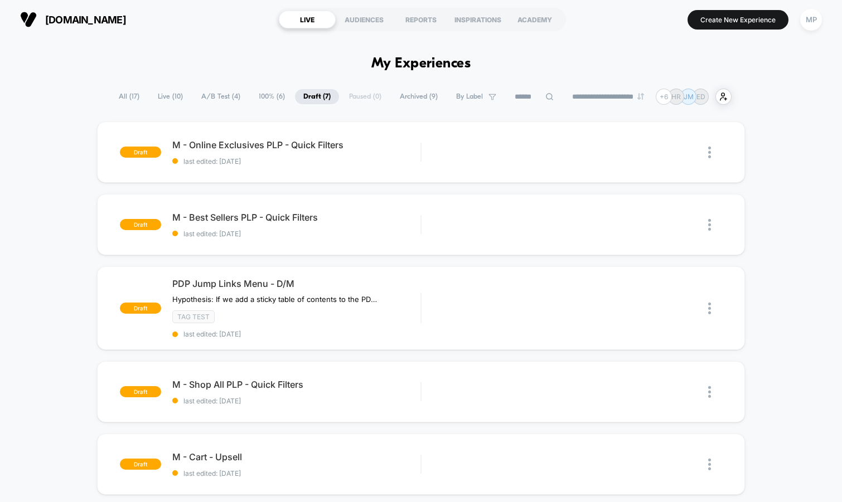
click at [350, 95] on div "**********" at bounding box center [420, 97] width 621 height 16
click at [405, 95] on span "Archived ( 9 )" at bounding box center [418, 96] width 55 height 15
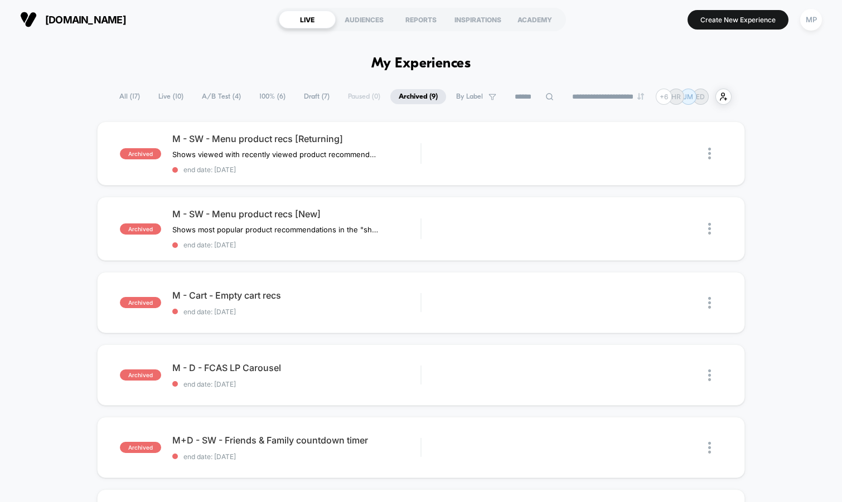
click at [269, 97] on span "100% ( 6 )" at bounding box center [272, 96] width 43 height 15
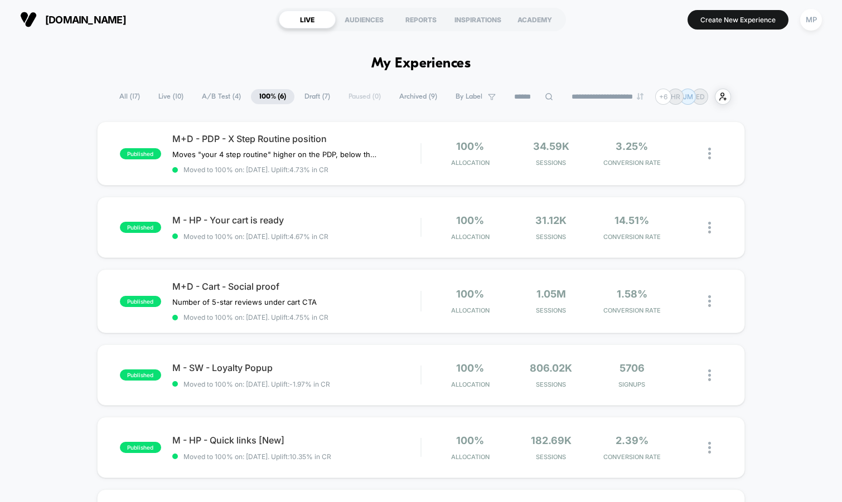
click at [218, 95] on span "A/B Test ( 4 )" at bounding box center [221, 96] width 56 height 15
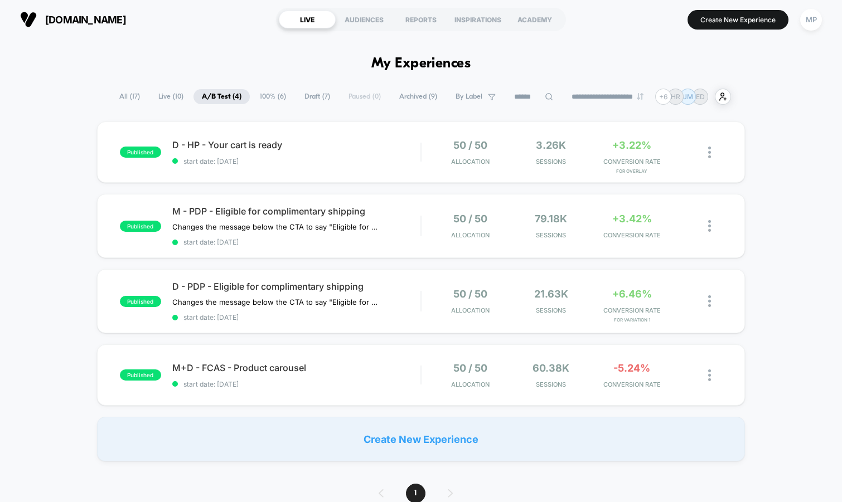
click at [307, 97] on span "Draft ( 7 )" at bounding box center [317, 96] width 42 height 15
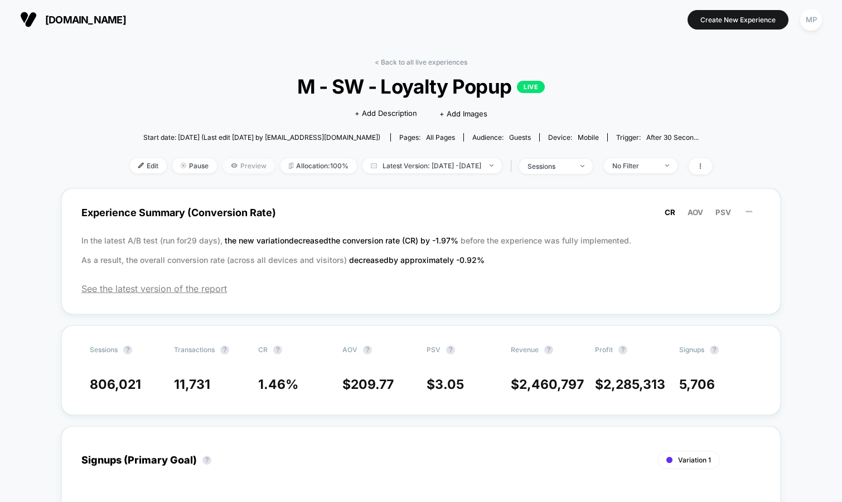
click at [232, 164] on span "Preview" at bounding box center [248, 165] width 52 height 15
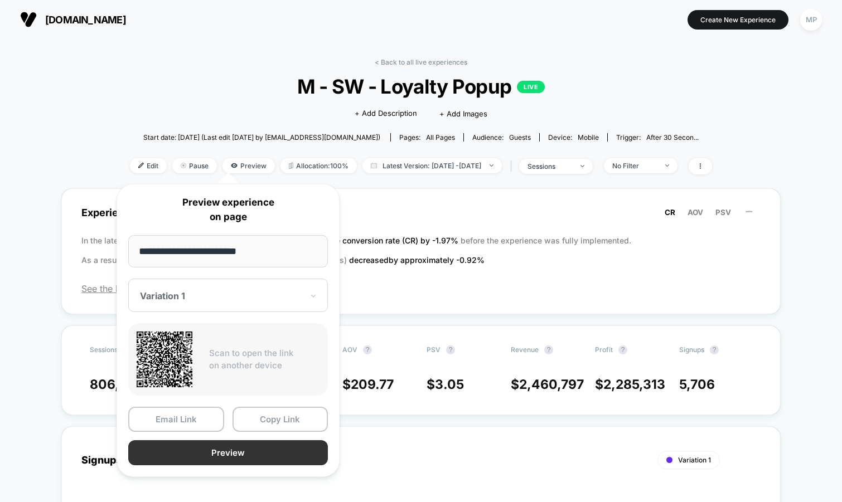
click at [201, 451] on button "Preview" at bounding box center [228, 452] width 200 height 25
